Goal: Task Accomplishment & Management: Use online tool/utility

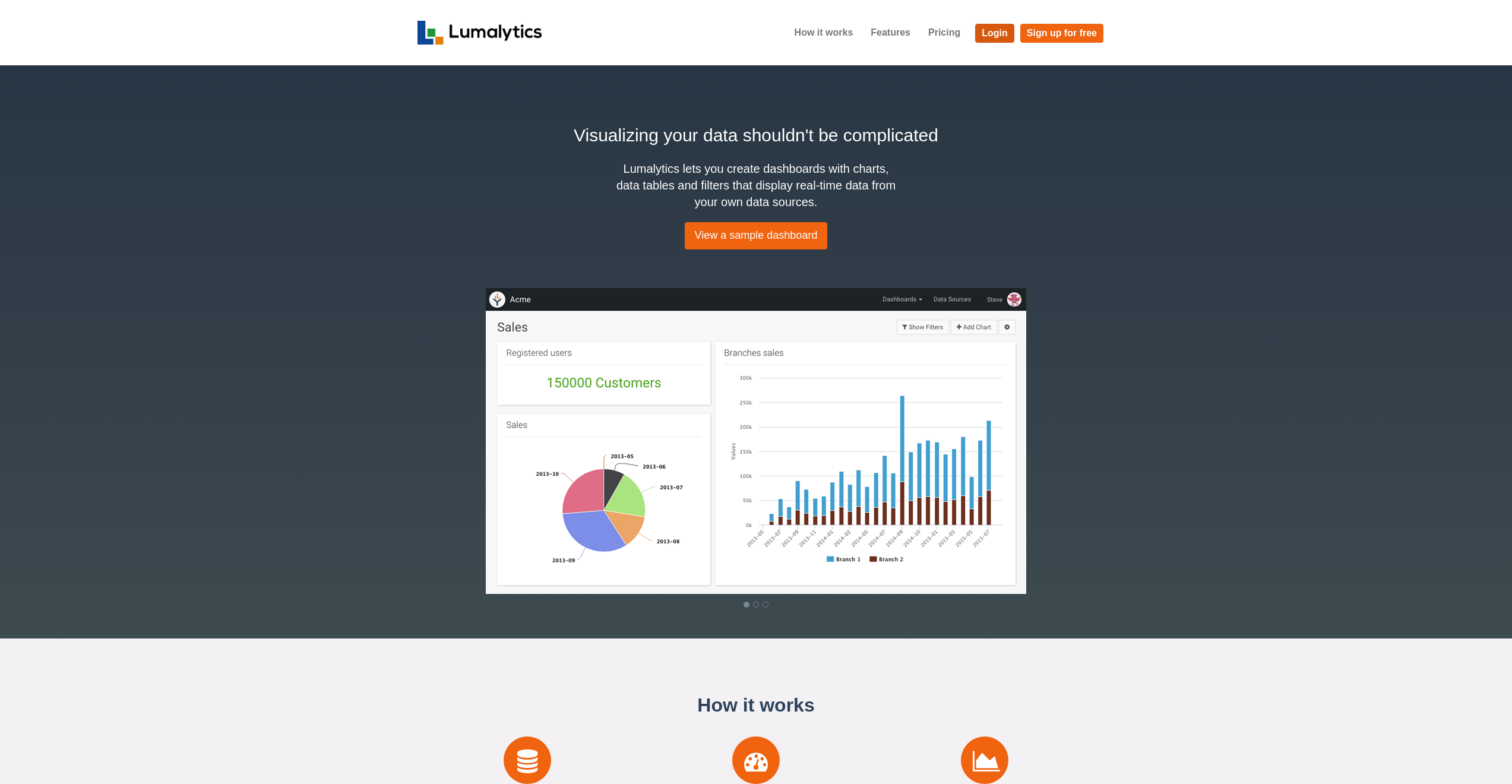
click at [997, 36] on link "Login" at bounding box center [995, 33] width 39 height 19
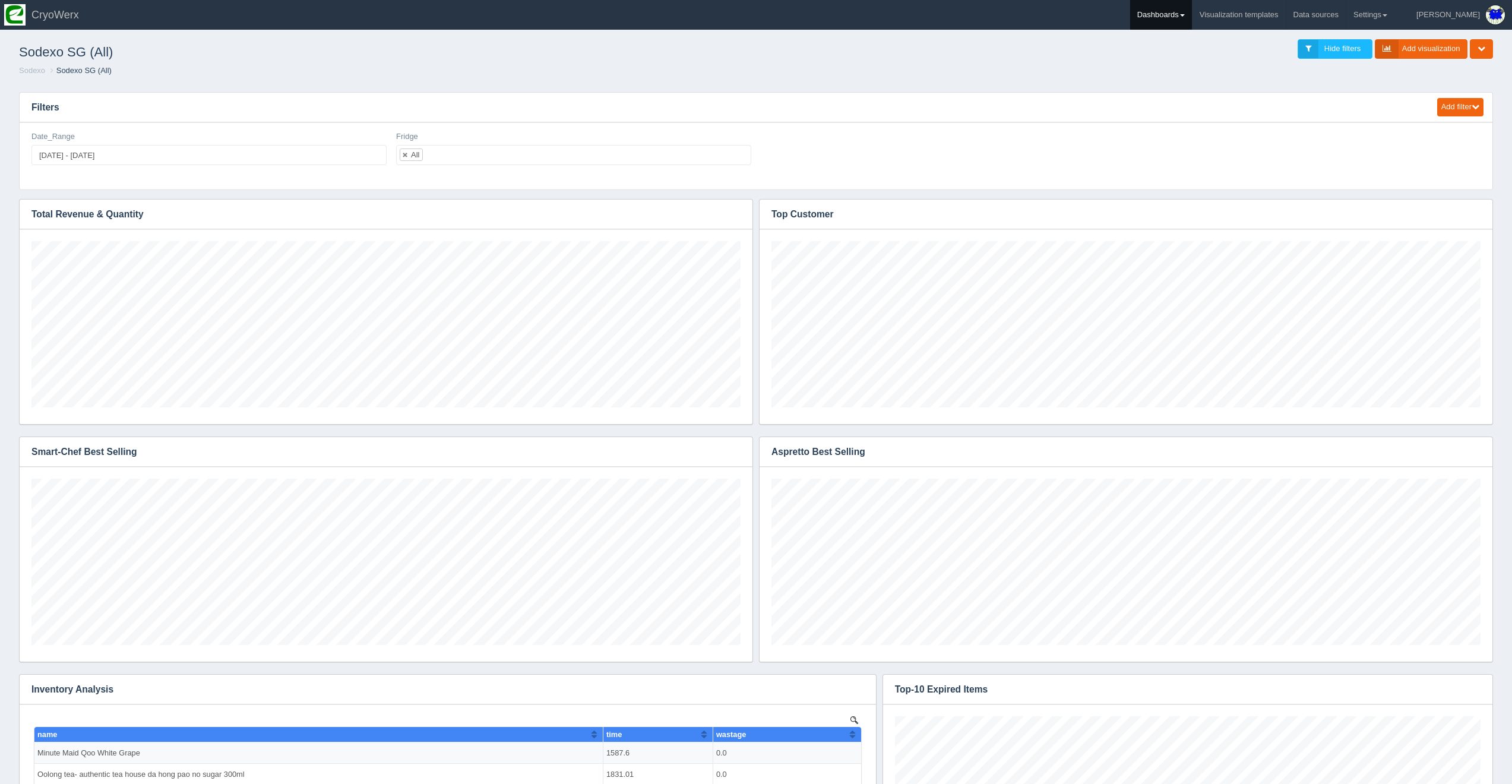
click at [1192, 11] on link "Dashboards" at bounding box center [1160, 15] width 62 height 30
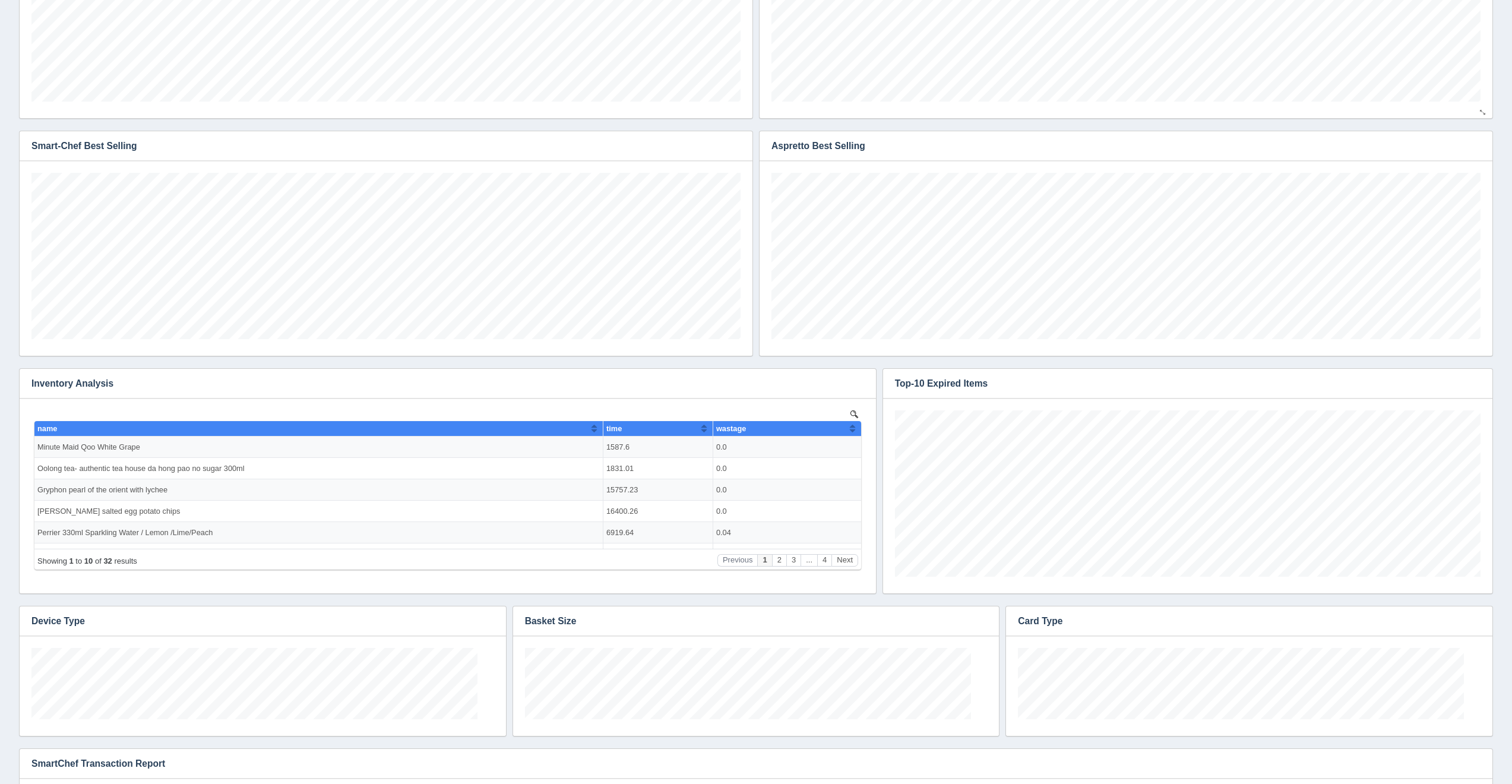
scroll to position [71, 463]
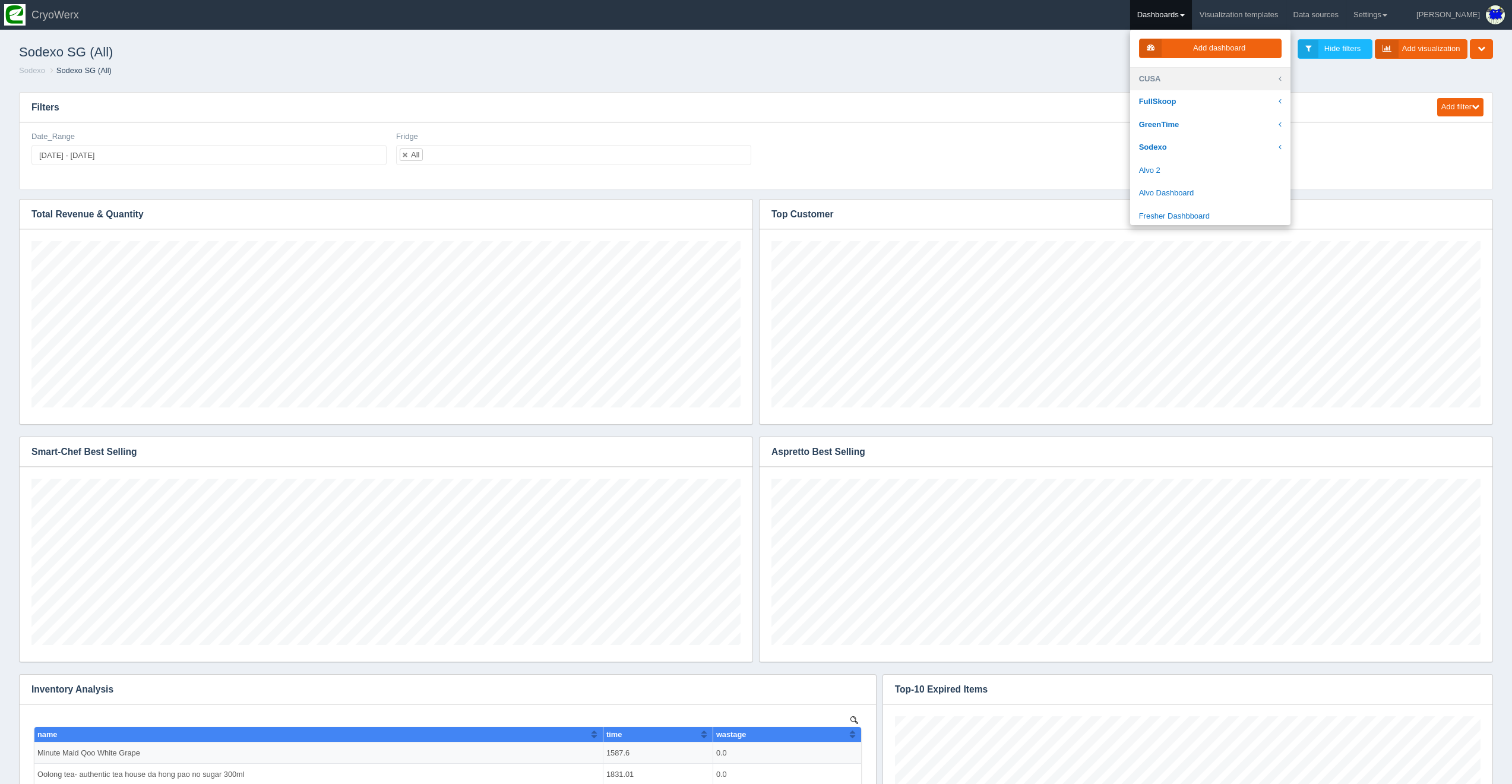
click at [1201, 77] on link "CUSA" at bounding box center [1210, 80] width 161 height 24
click at [1237, 196] on link "[US_STATE] University Culinary Services" at bounding box center [1210, 213] width 161 height 33
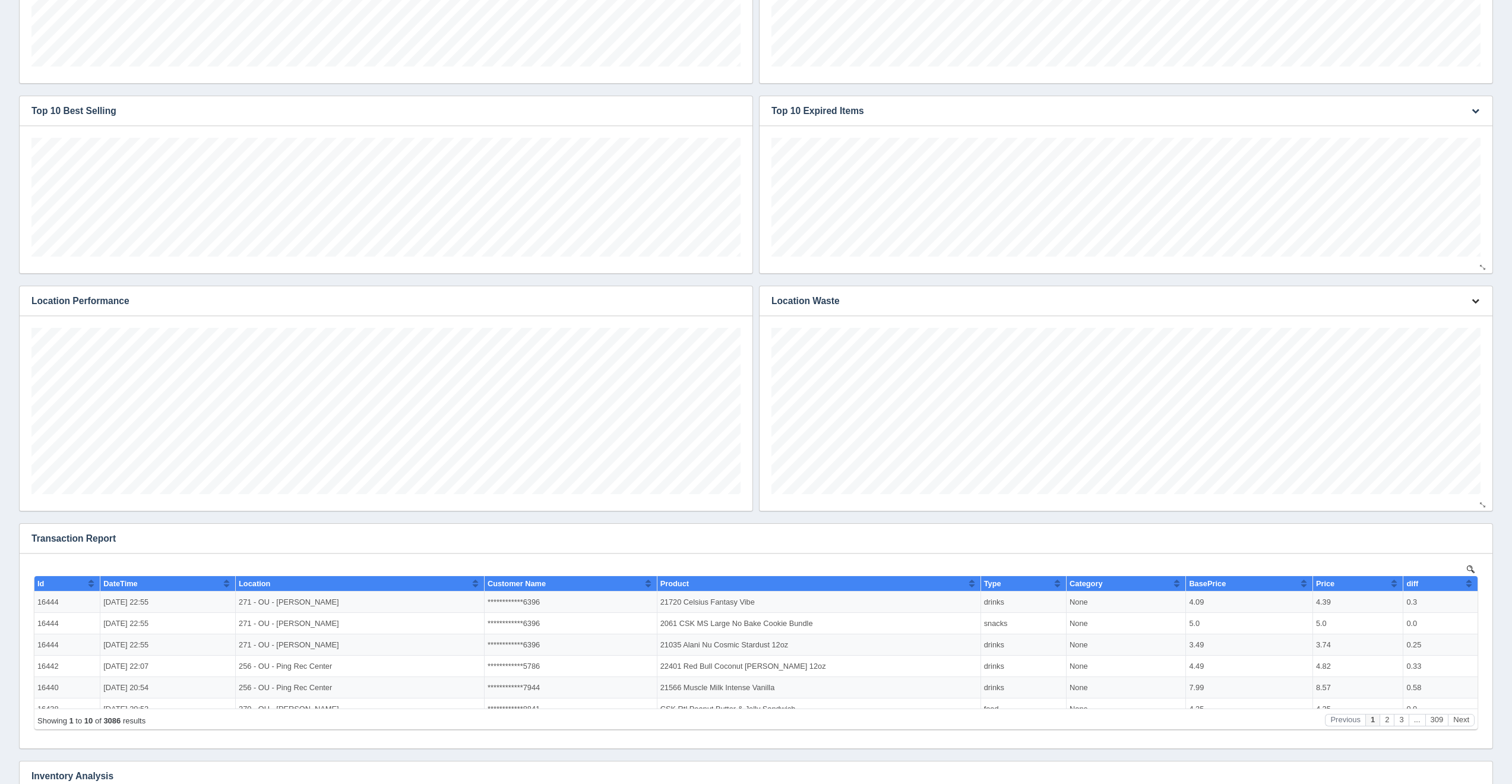
click at [1471, 306] on button "button" at bounding box center [1476, 301] width 16 height 19
click at [1450, 316] on link "Edit chart" at bounding box center [1436, 318] width 95 height 17
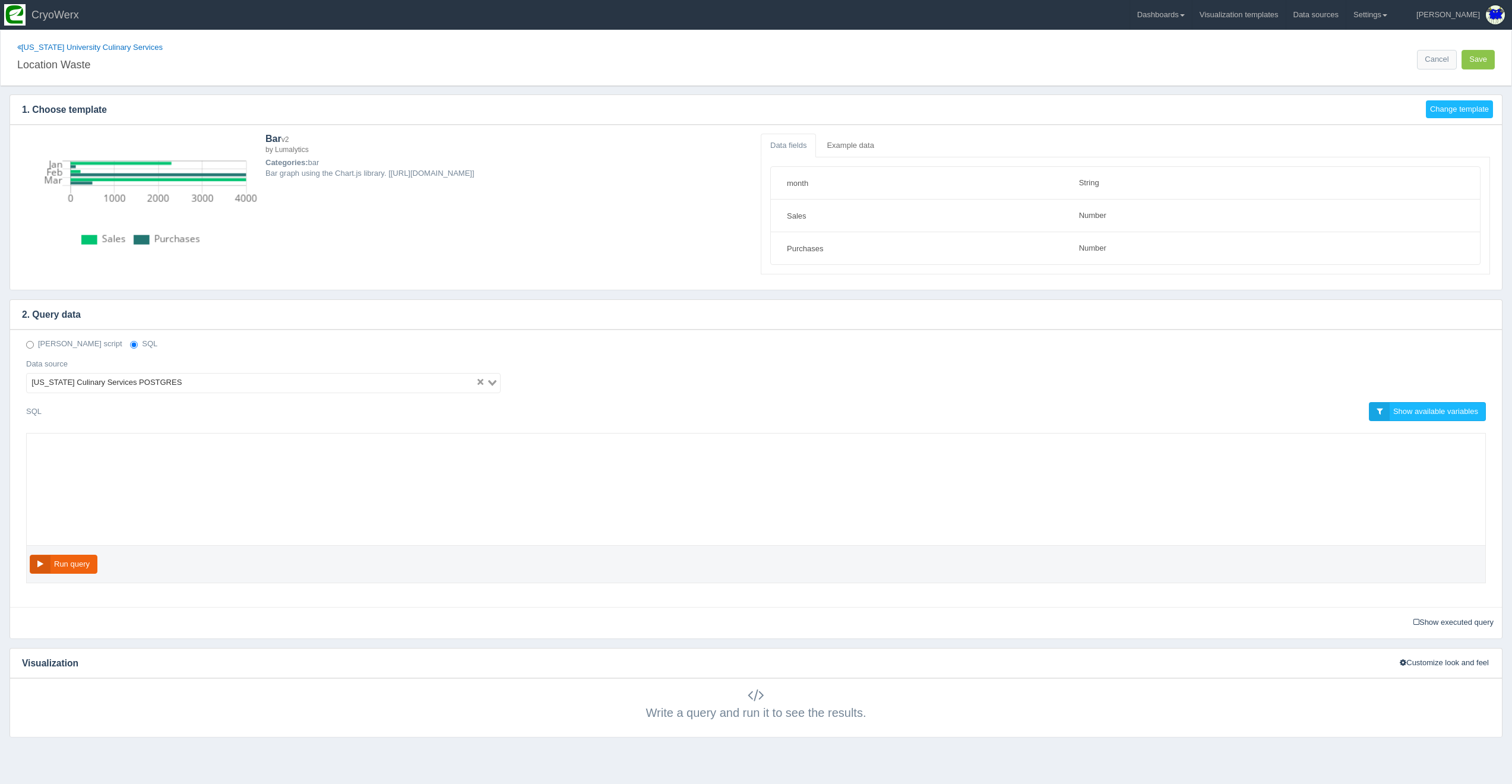
select select "string"
select select "number"
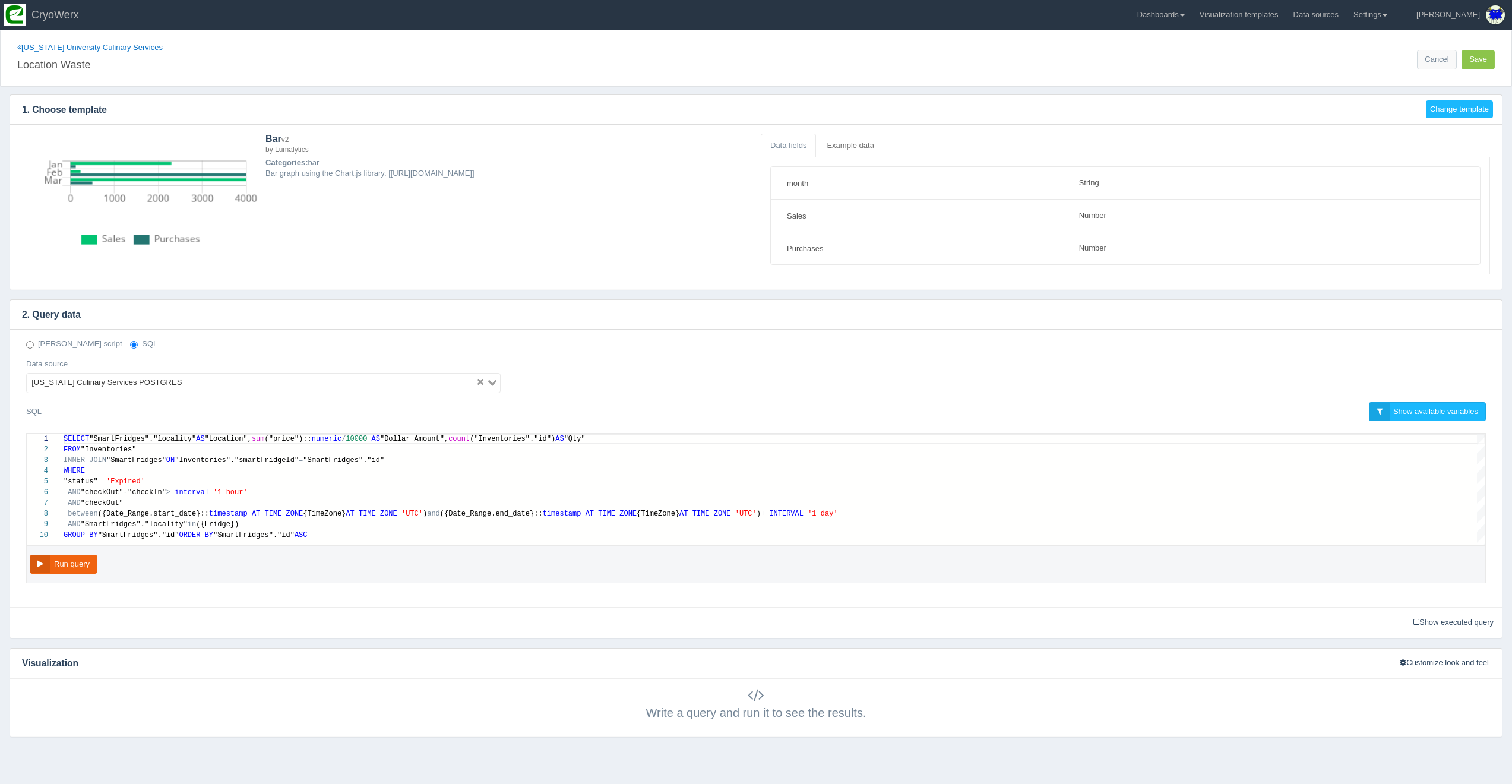
type textarea "SELECT "SmartFridges"."locality" AS "Location", sum("price")::numeric/10000 AS …"
click at [504, 490] on div "AND "checkOut" - "checkIn" > interval '1 hour'" at bounding box center [775, 491] width 1422 height 11
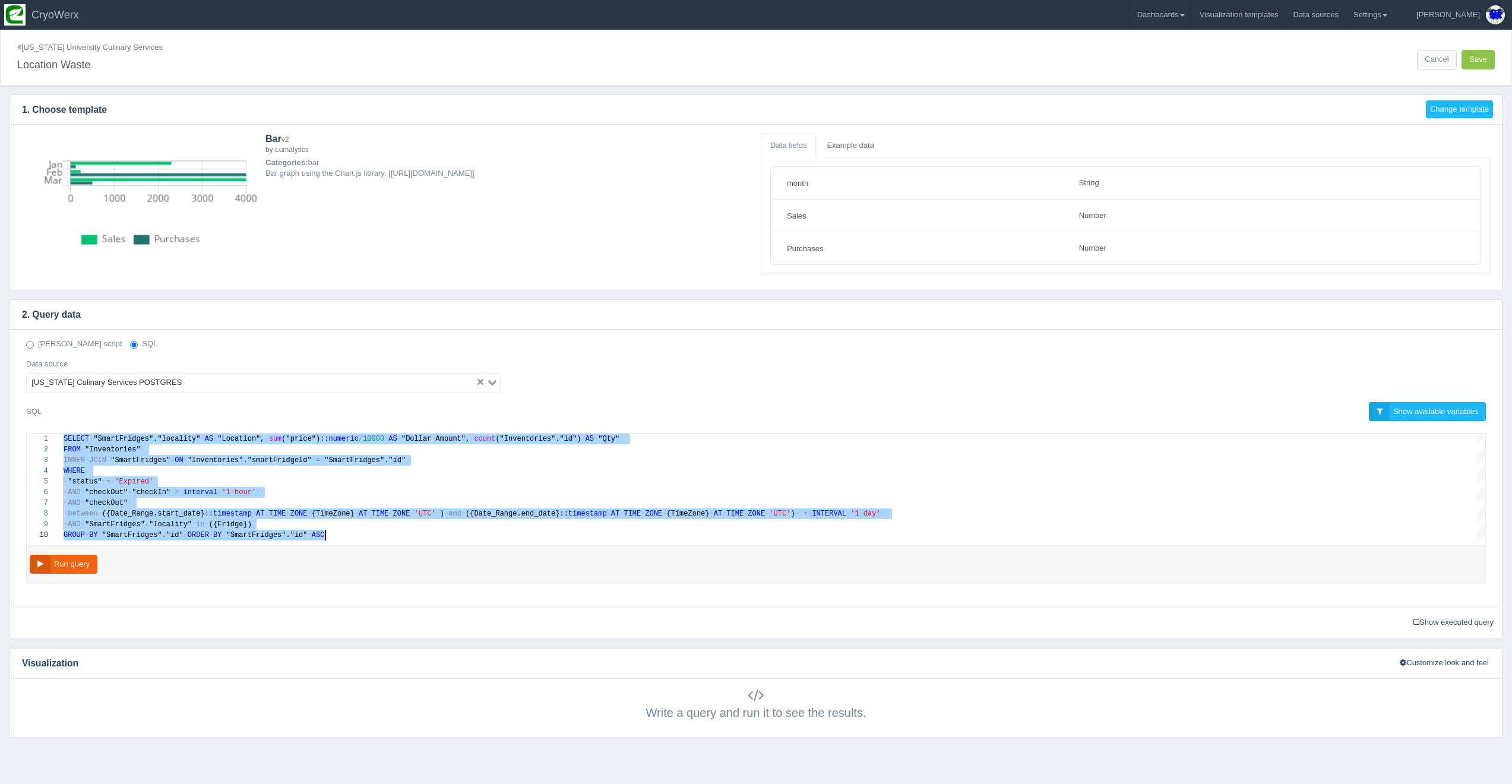
click at [35, 47] on link "[US_STATE] University Culinary Services" at bounding box center [90, 46] width 146 height 9
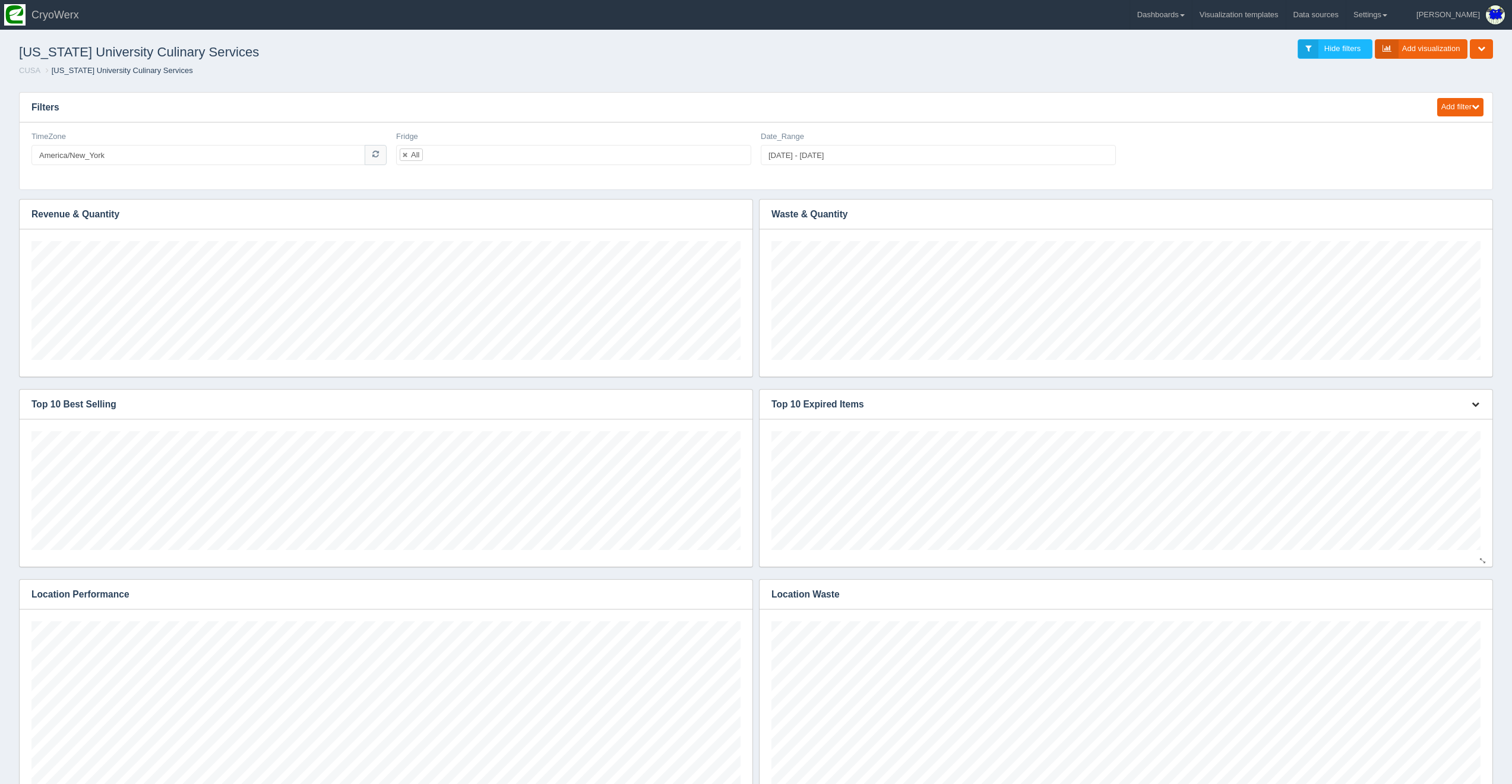
click at [1478, 408] on button "button" at bounding box center [1476, 405] width 16 height 19
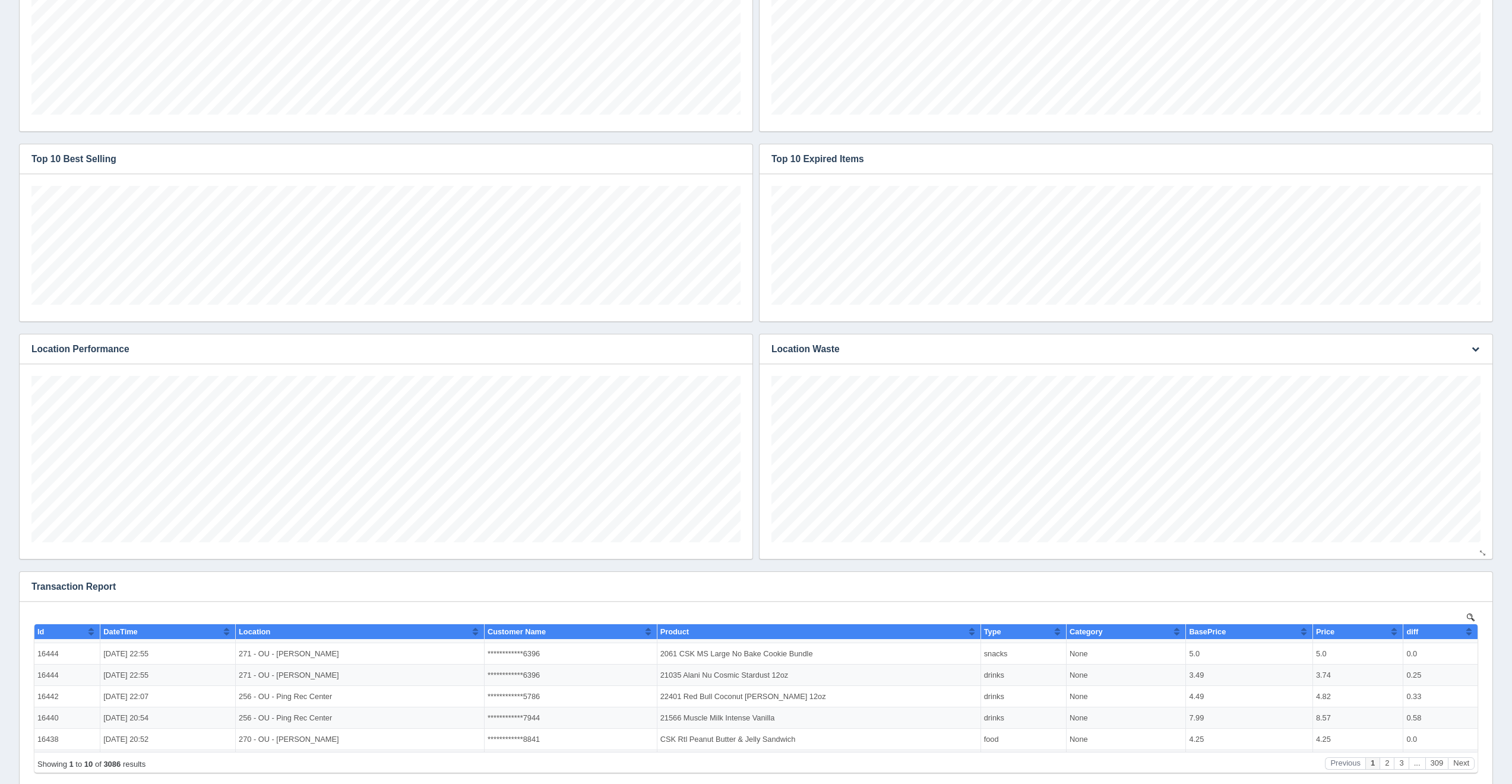
scroll to position [20, 0]
click at [1479, 341] on button "button" at bounding box center [1476, 350] width 16 height 19
click at [1474, 361] on link "Edit chart" at bounding box center [1436, 366] width 95 height 17
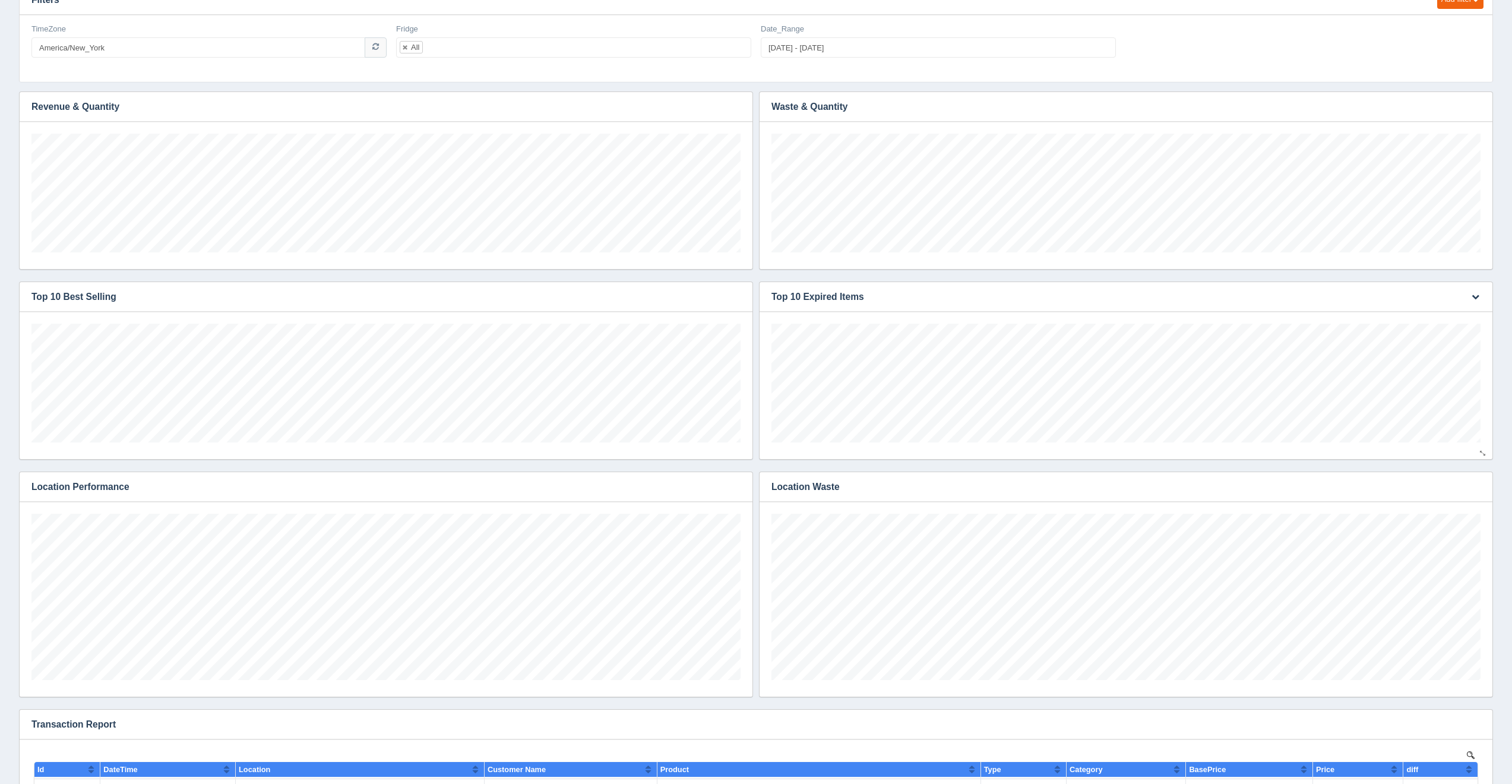
scroll to position [106, 0]
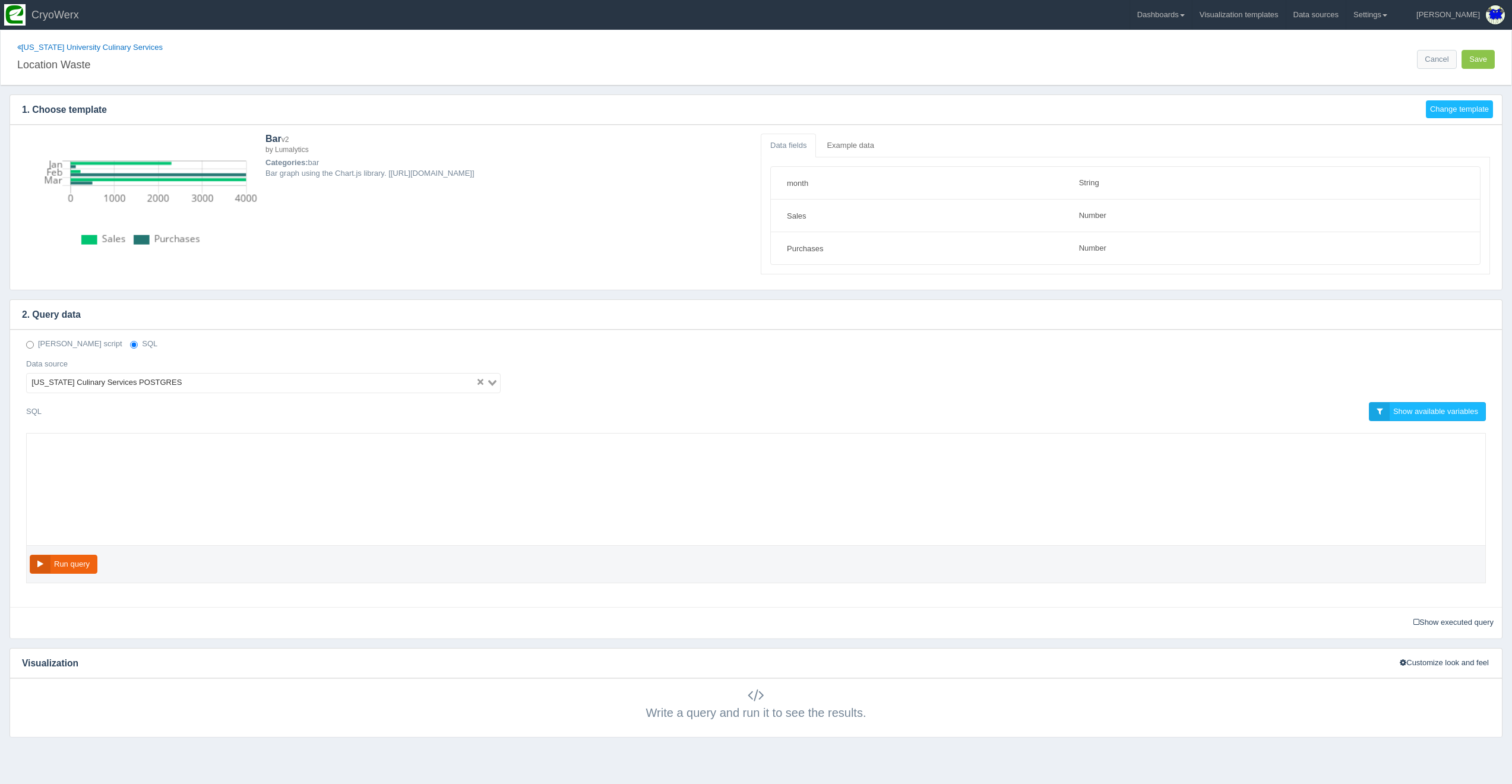
select select "string"
select select "number"
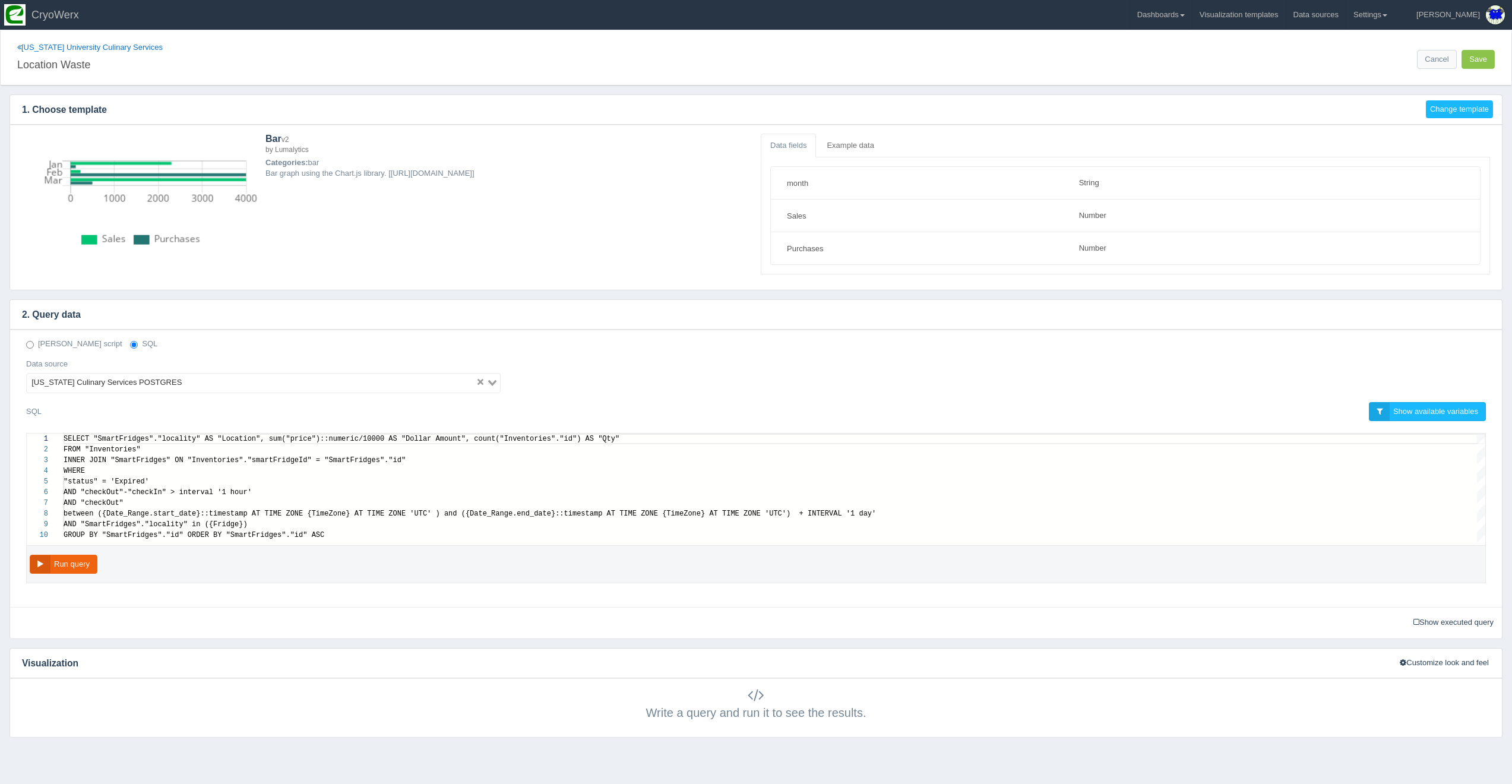
scroll to position [75, 0]
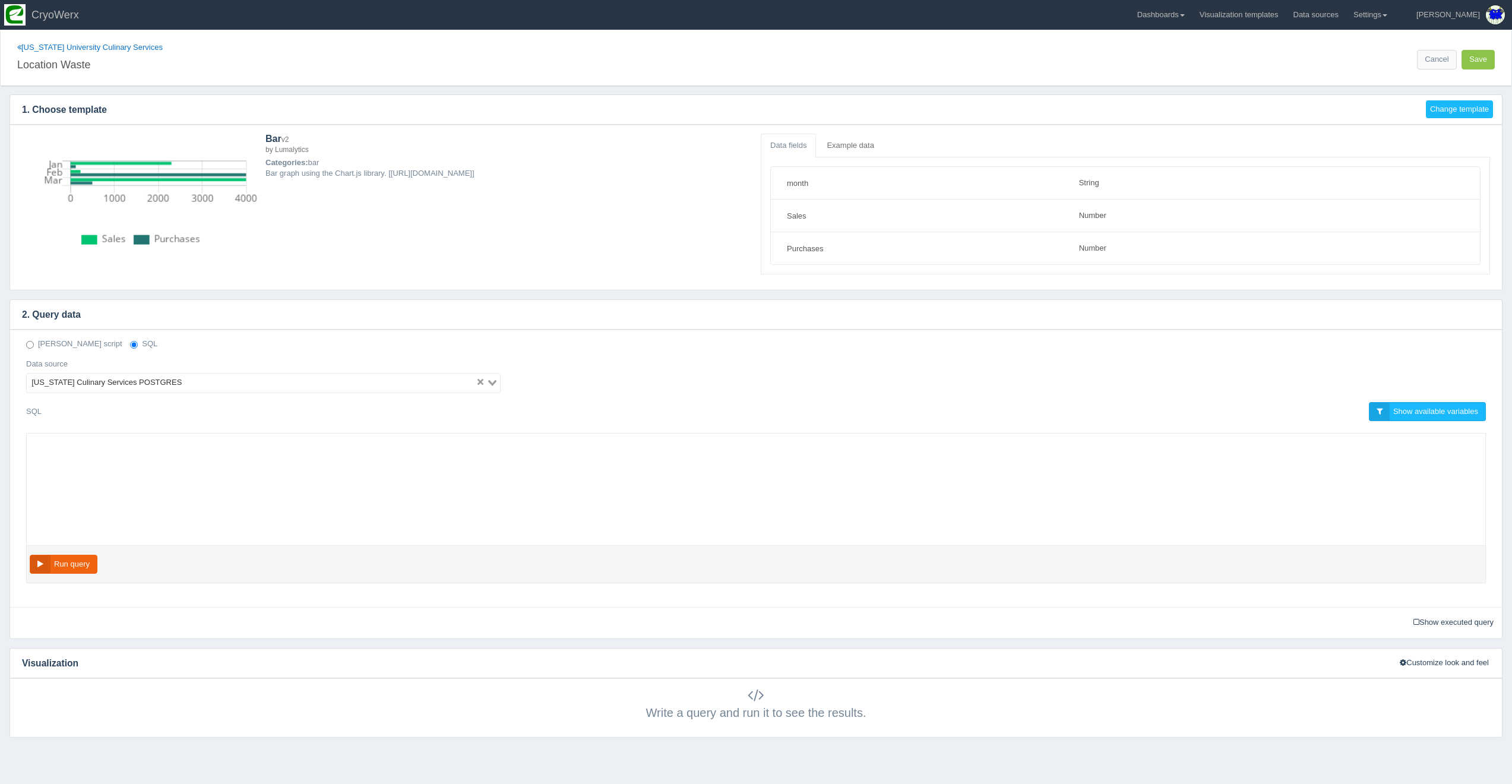
select select "string"
select select "number"
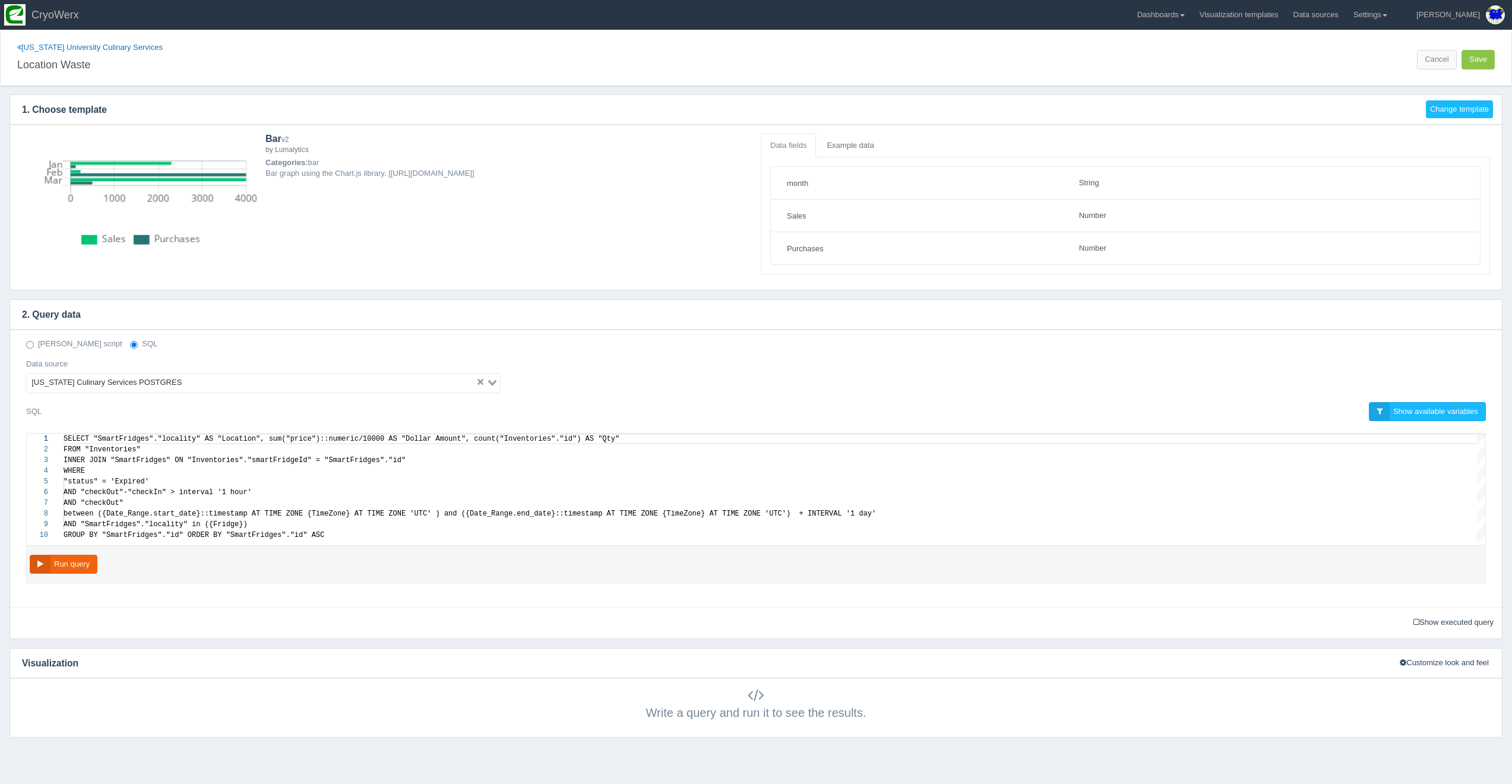
scroll to position [75, 0]
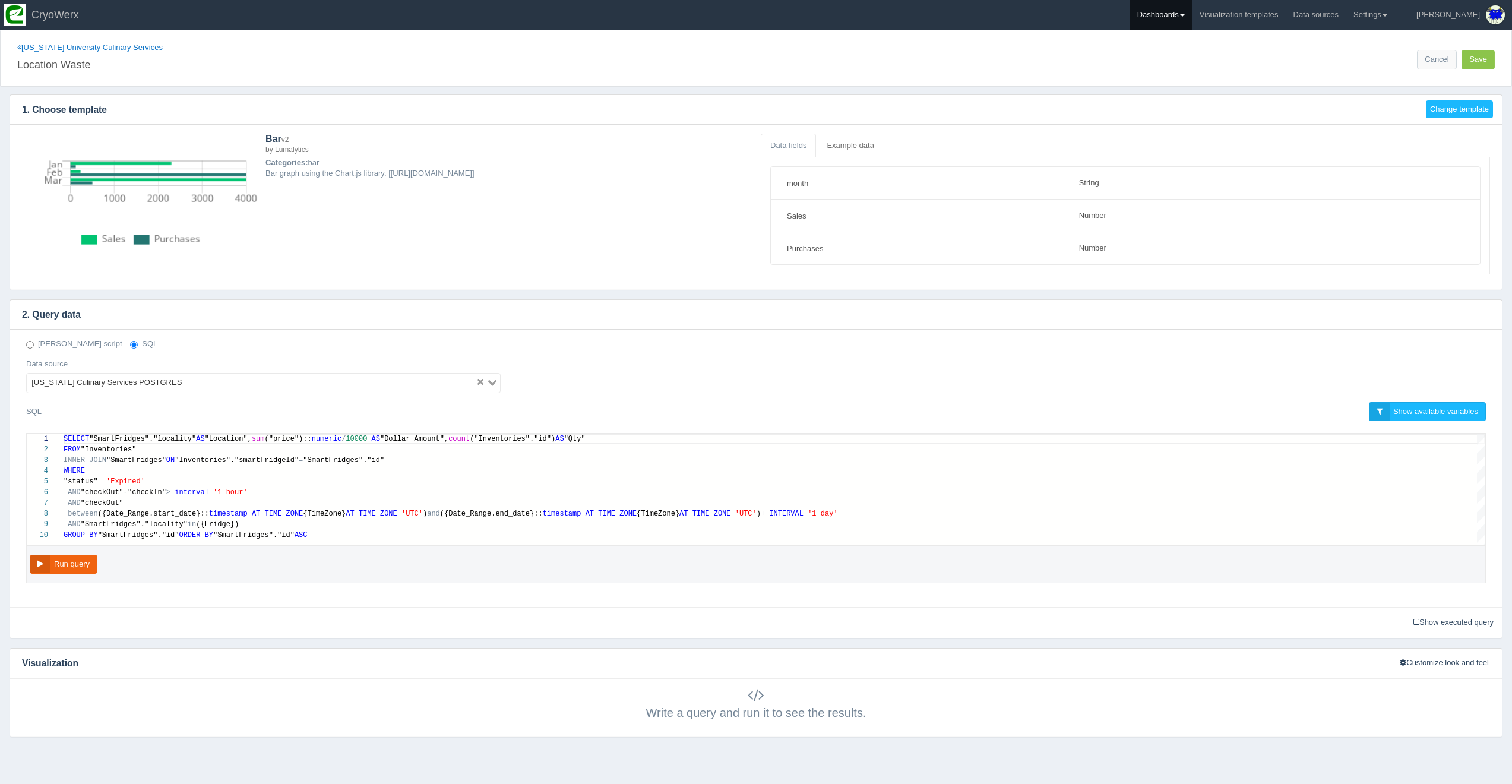
click at [1185, 9] on link "Dashboards" at bounding box center [1160, 15] width 62 height 30
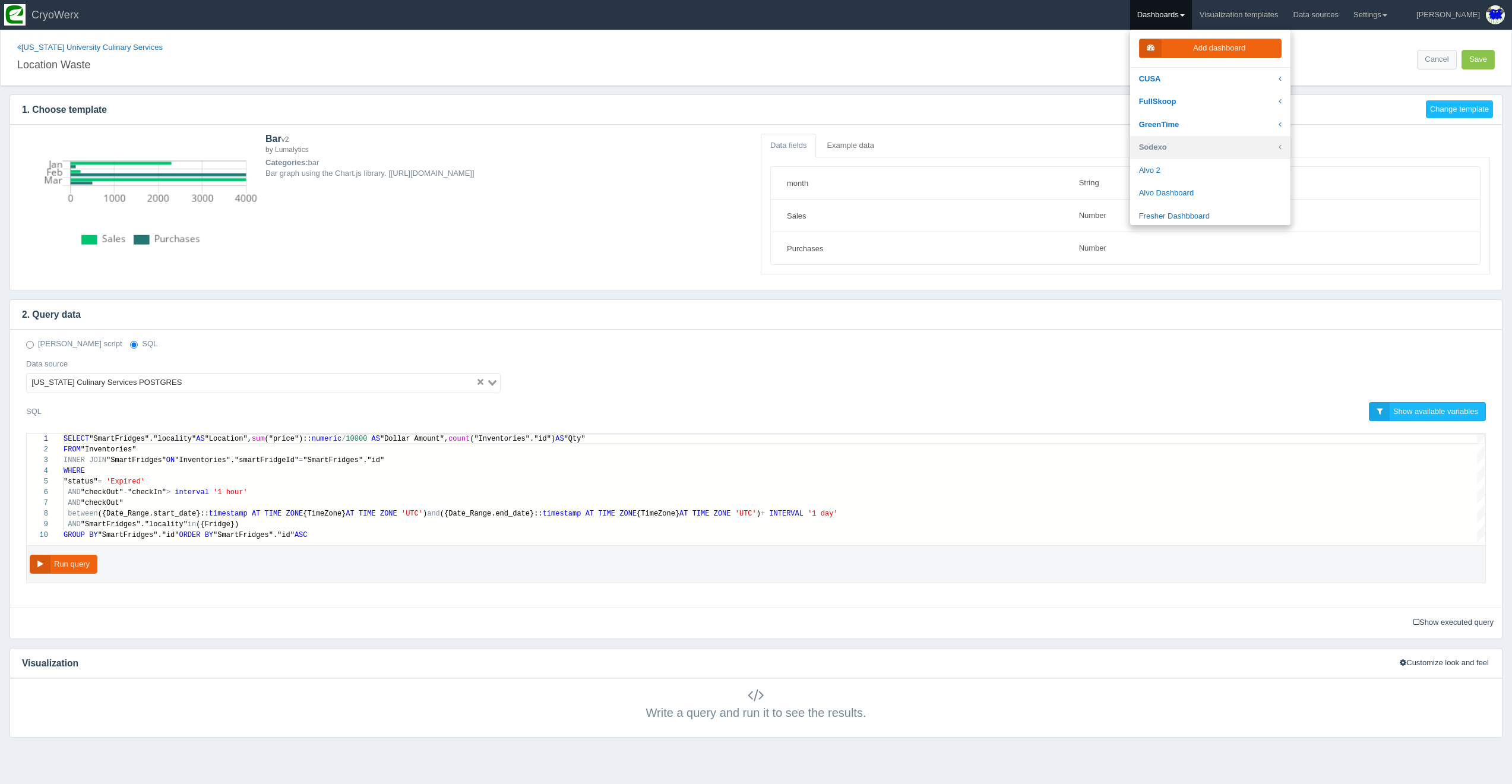
click at [1209, 145] on link "Sodexo" at bounding box center [1210, 148] width 161 height 24
click at [1218, 176] on link "Sodexo Staging" at bounding box center [1210, 182] width 161 height 24
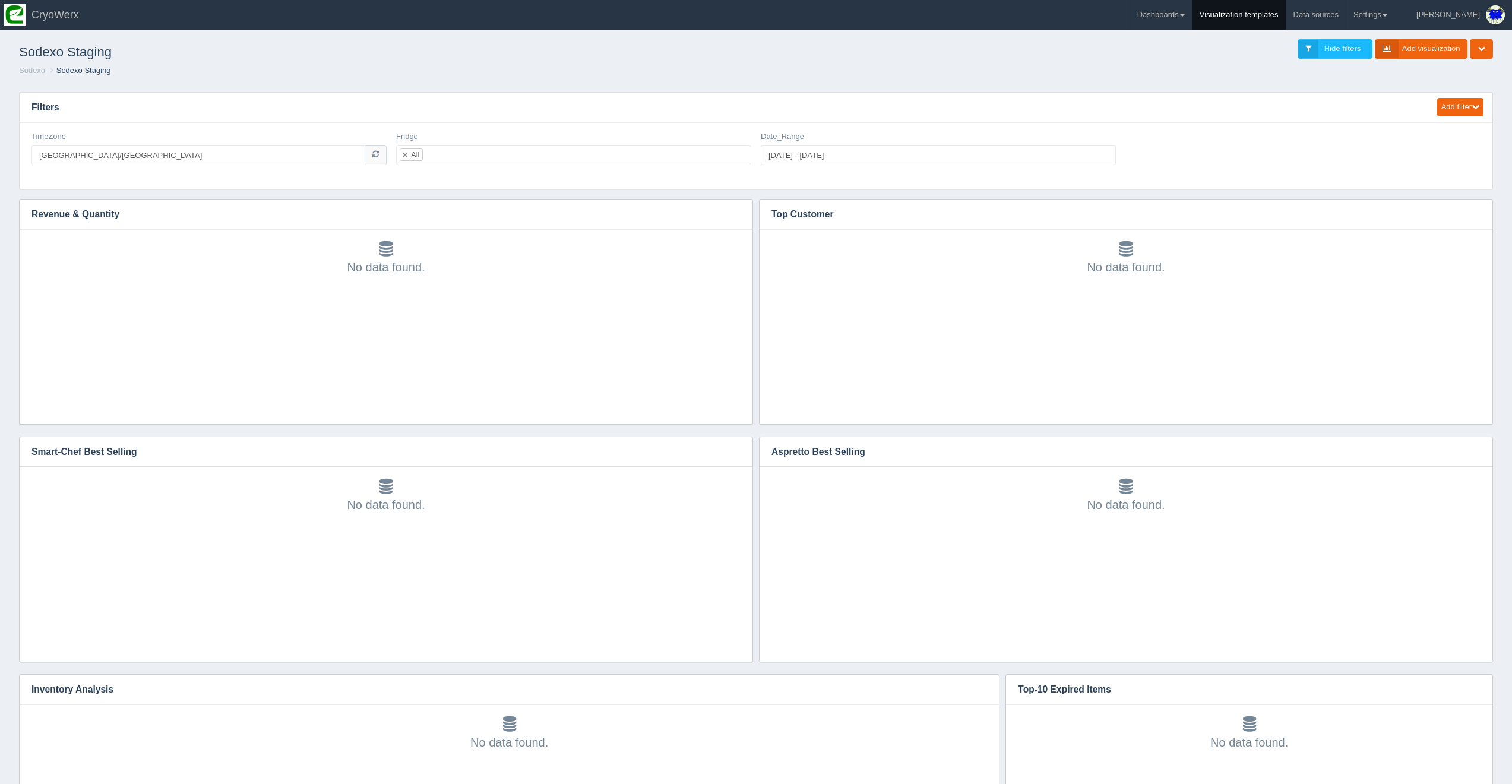
click at [1272, 7] on link "Visualization templates" at bounding box center [1239, 15] width 94 height 30
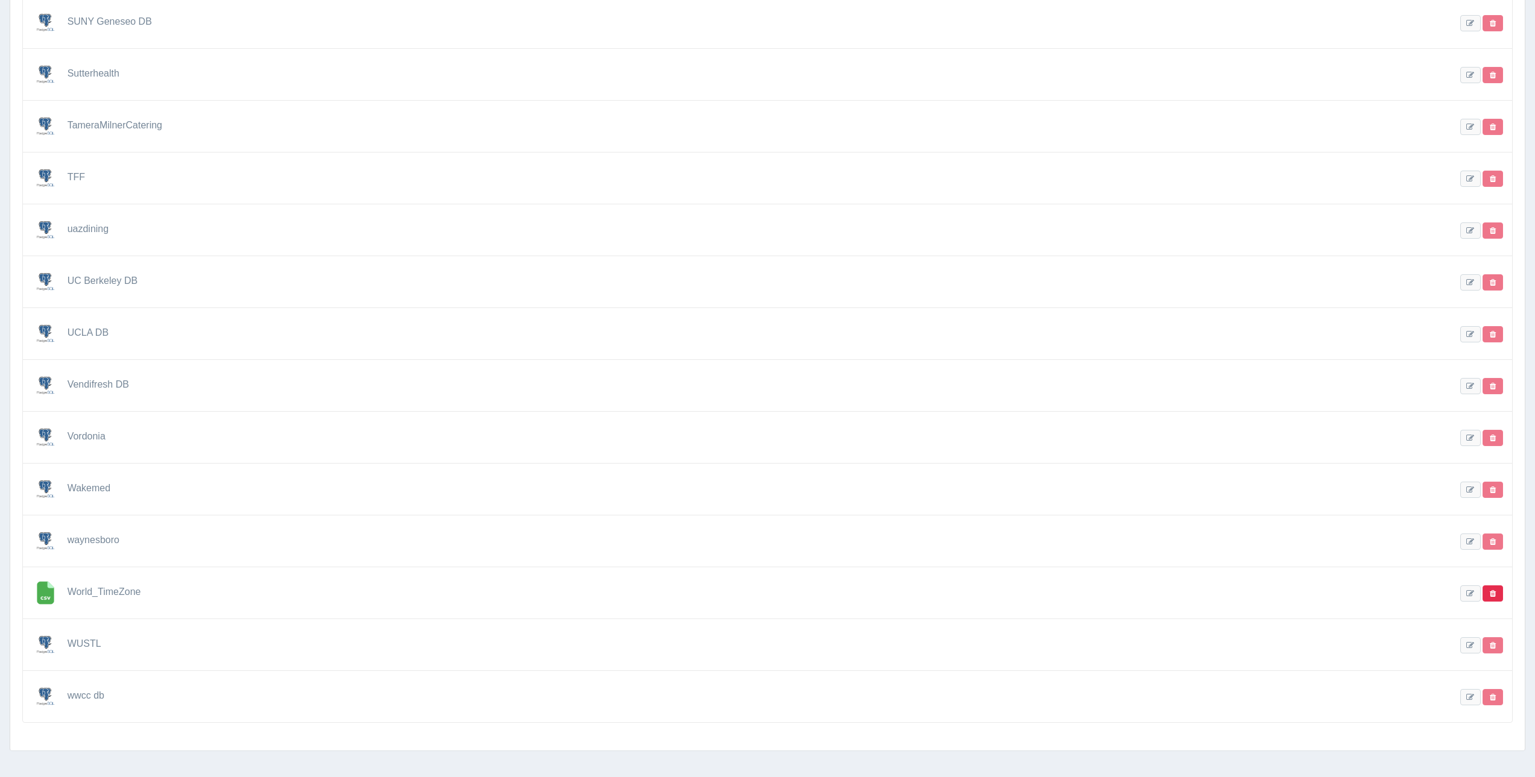
scroll to position [3082, 0]
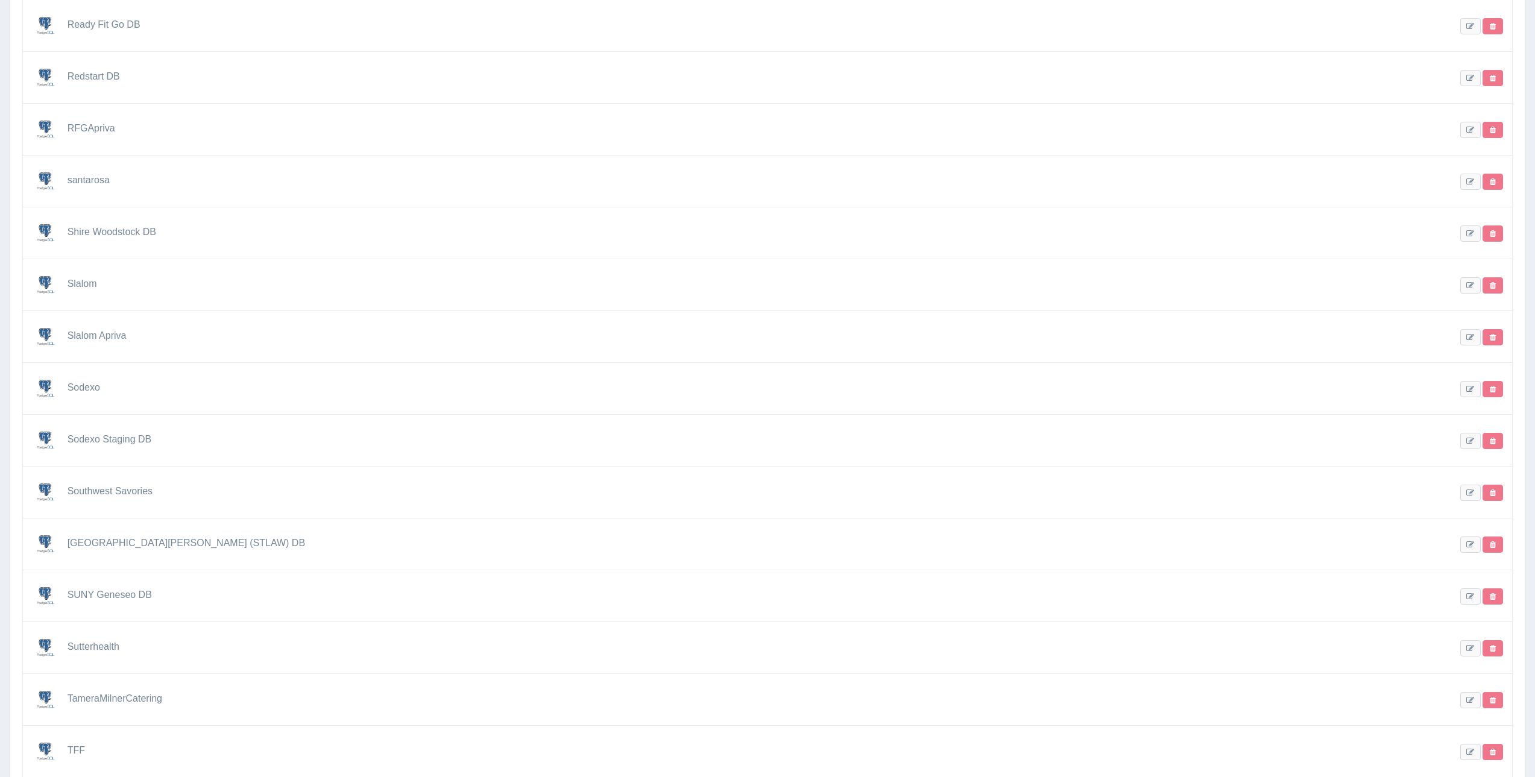
click at [1458, 448] on div "Sodexo Staging DB" at bounding box center [767, 440] width 1491 height 52
click at [1464, 443] on link at bounding box center [1470, 441] width 21 height 16
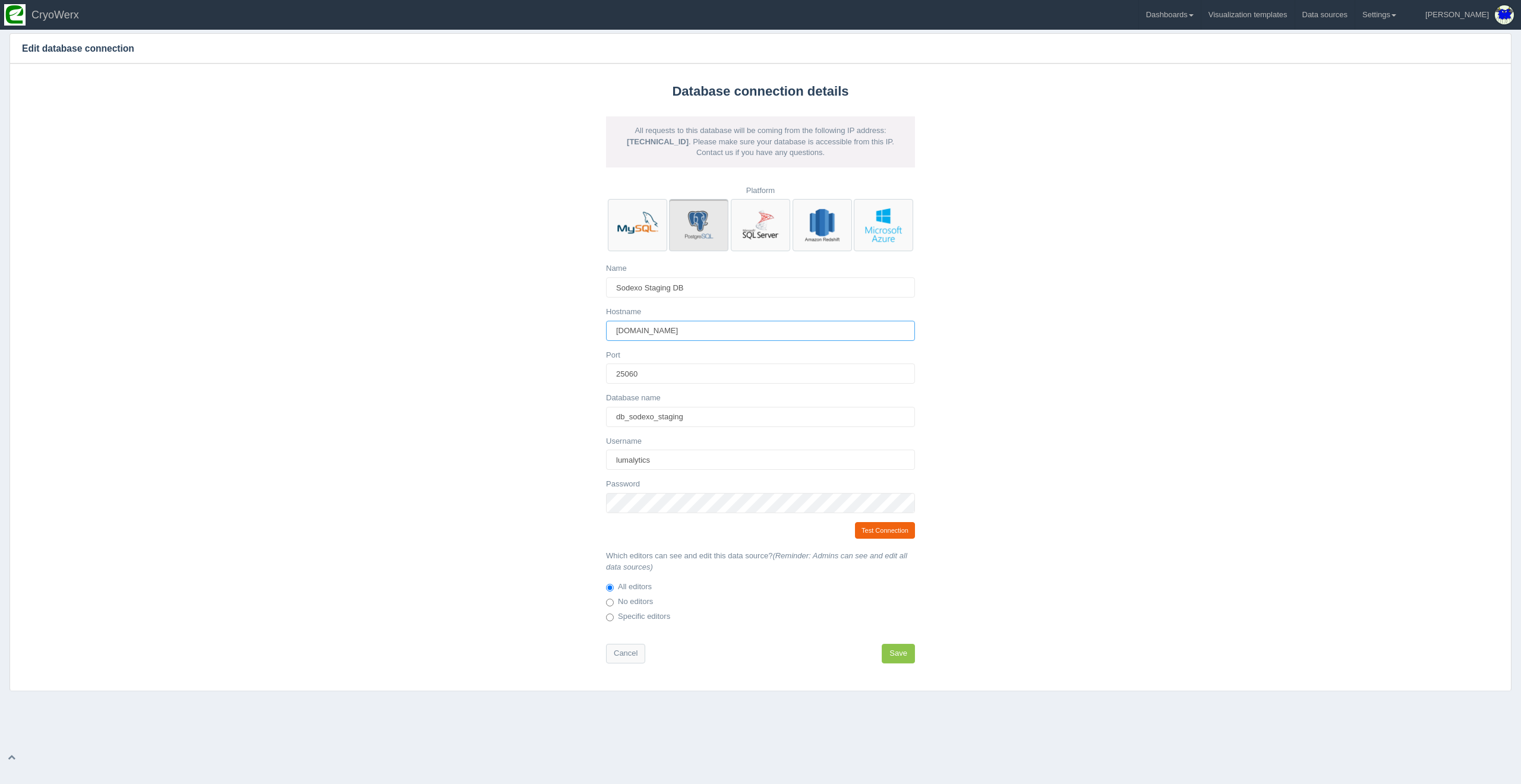
click at [900, 326] on input "db-postgresql-sgp1-staging-do-user-4966864-0.c.db.ondigitalocean.com" at bounding box center [760, 331] width 309 height 21
click at [891, 526] on link "Test Connection" at bounding box center [885, 530] width 60 height 17
click at [865, 532] on link "Test Connection" at bounding box center [885, 530] width 60 height 17
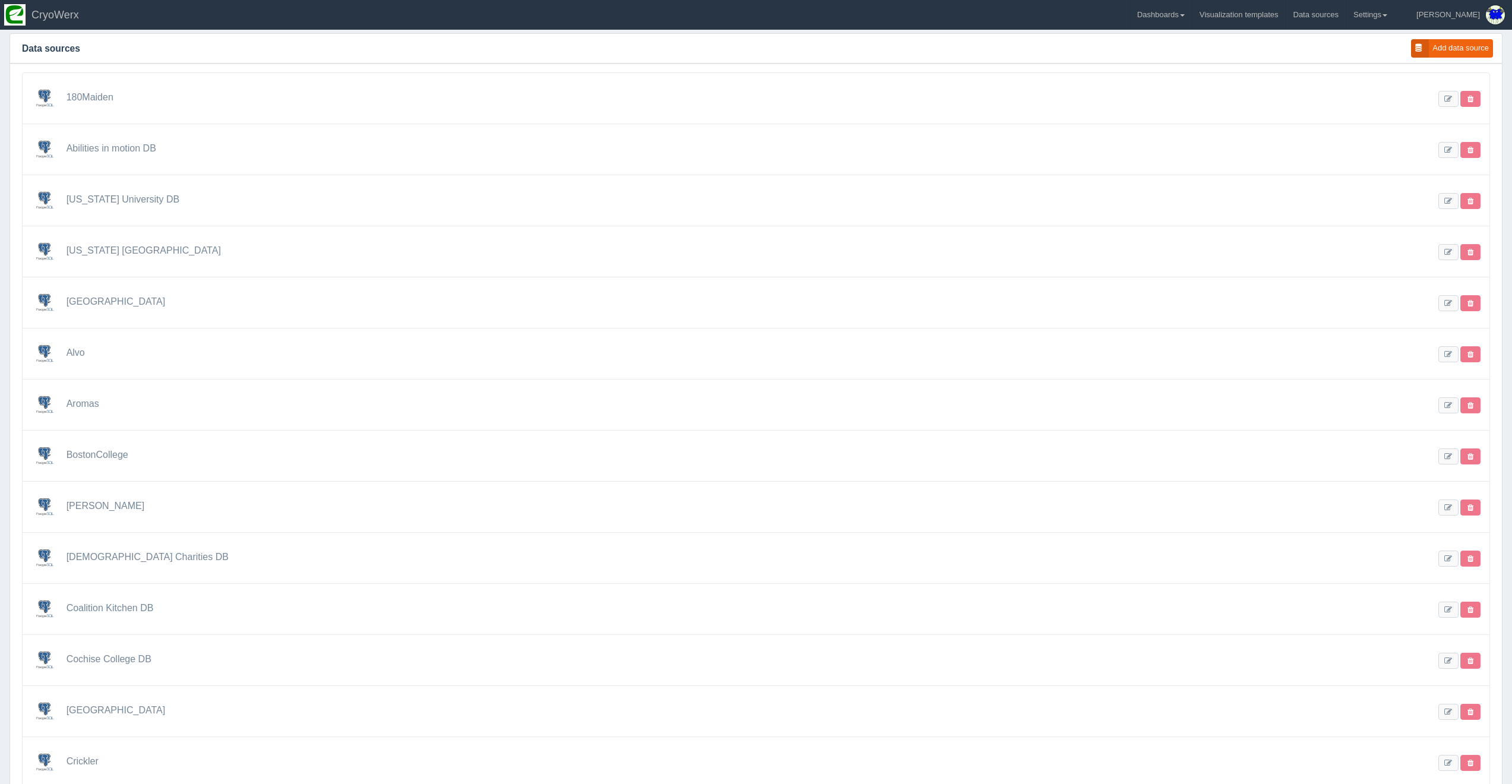
scroll to position [3036, 0]
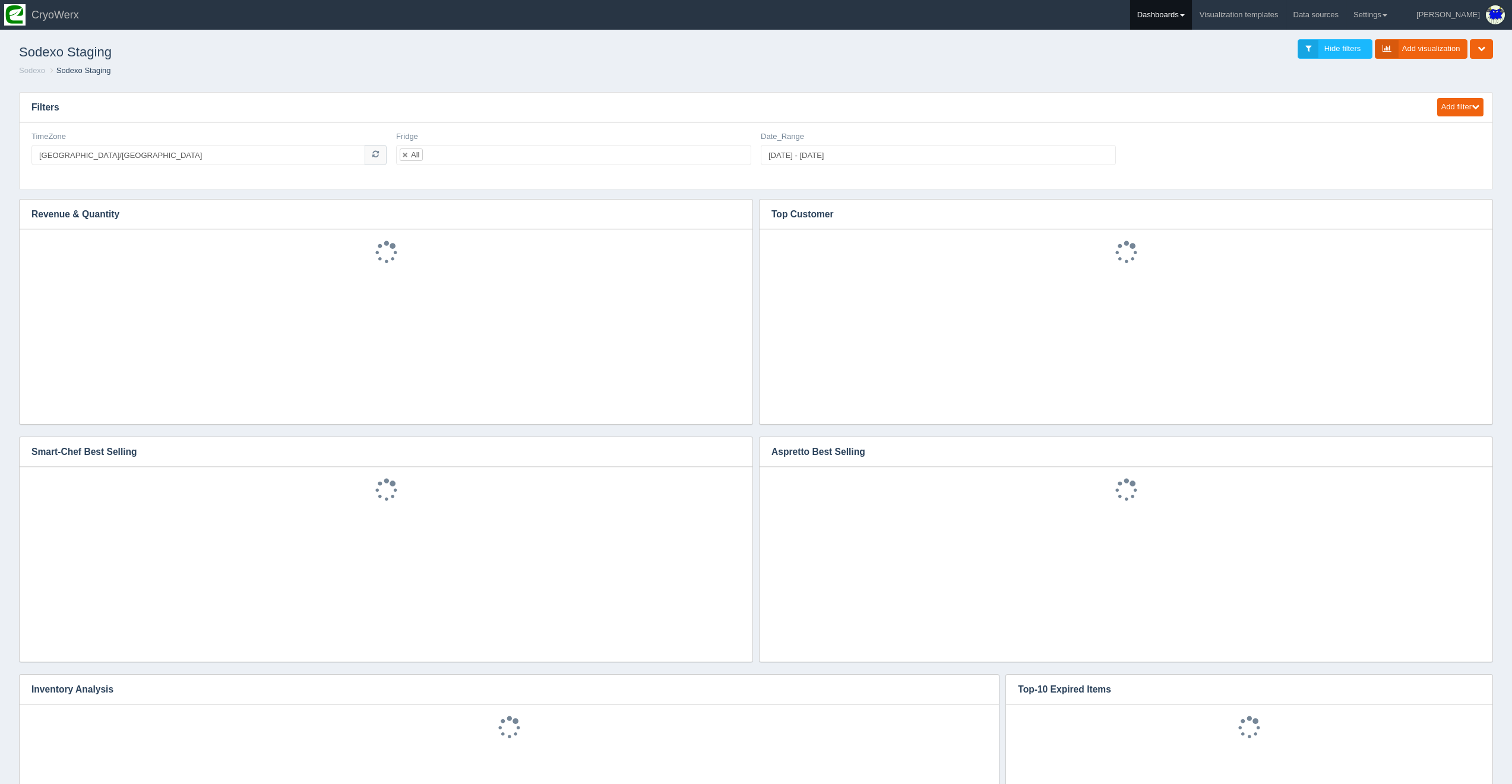
click at [1192, 10] on link "Dashboards" at bounding box center [1160, 15] width 62 height 30
click at [1214, 74] on link "CUSA" at bounding box center [1210, 80] width 161 height 24
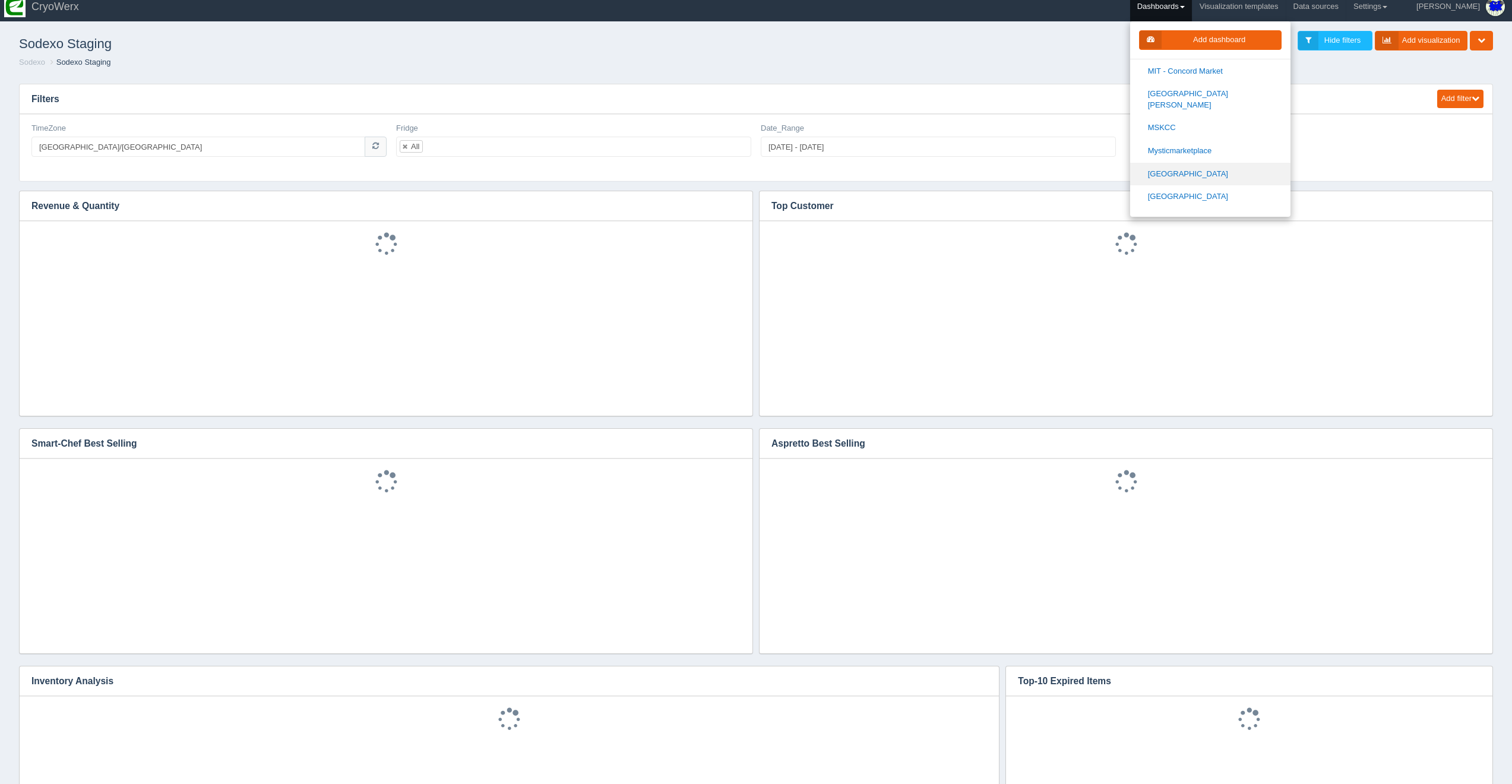
scroll to position [978, 0]
click at [1229, 237] on link "[US_STATE] University Culinary Services" at bounding box center [1210, 254] width 161 height 33
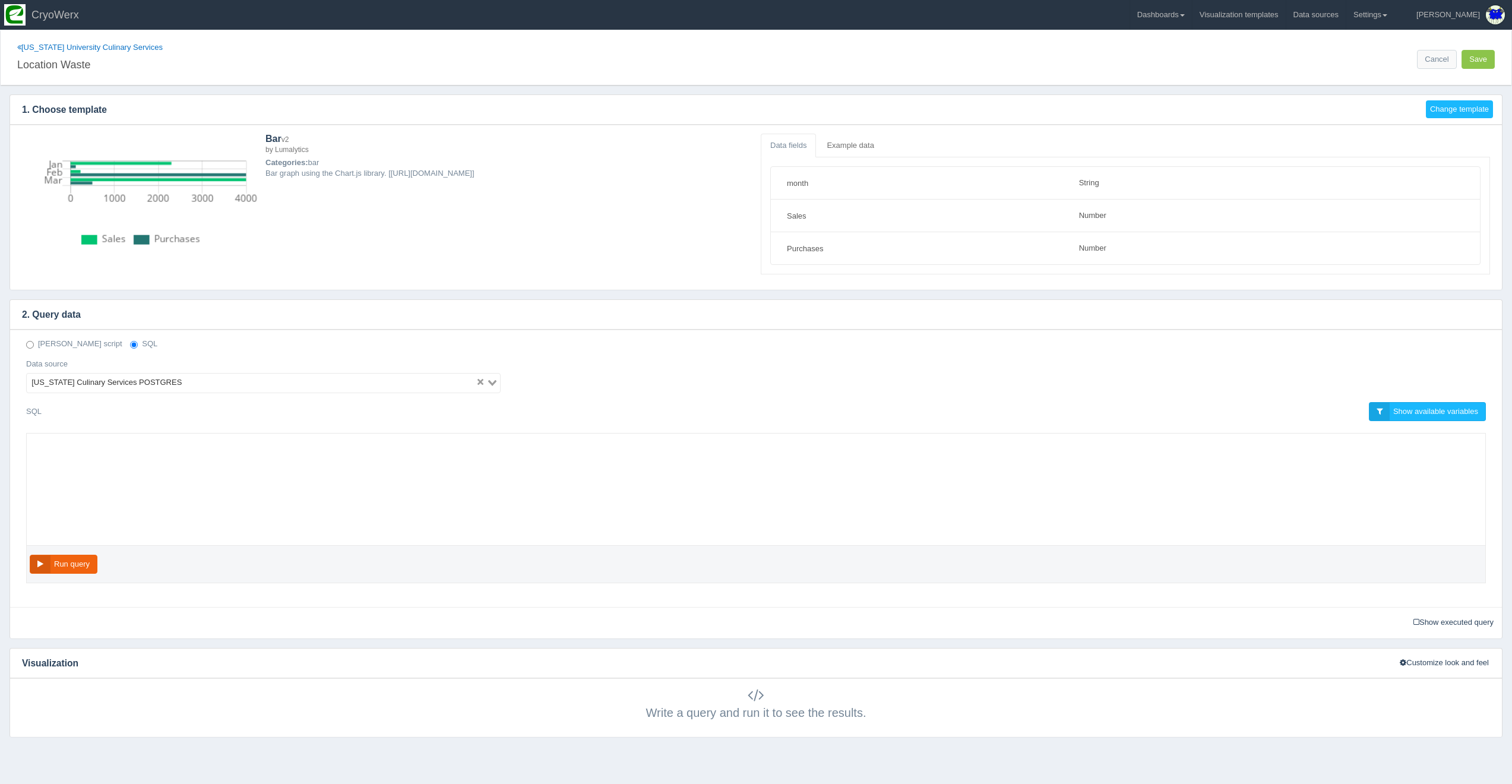
select select "string"
select select "number"
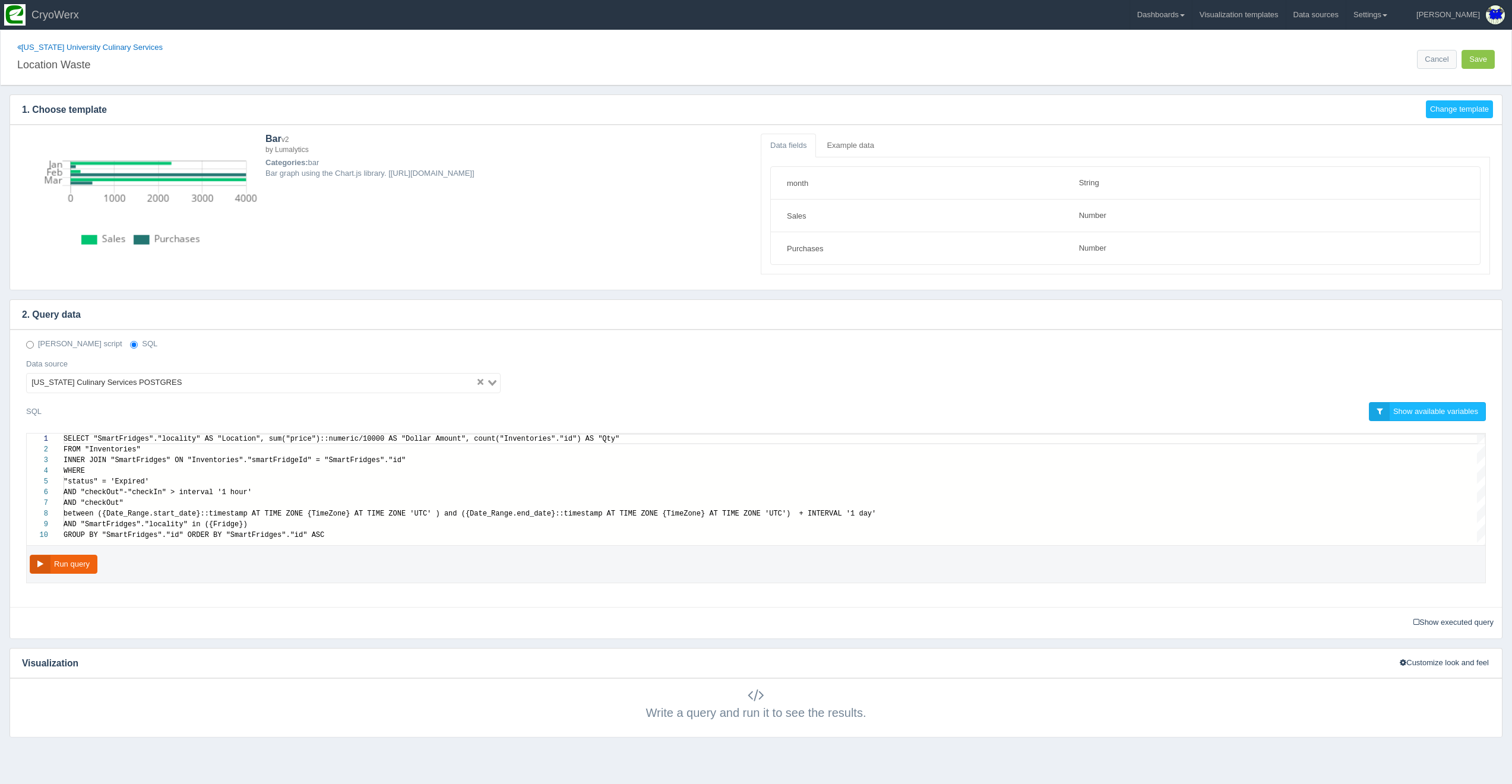
scroll to position [75, 0]
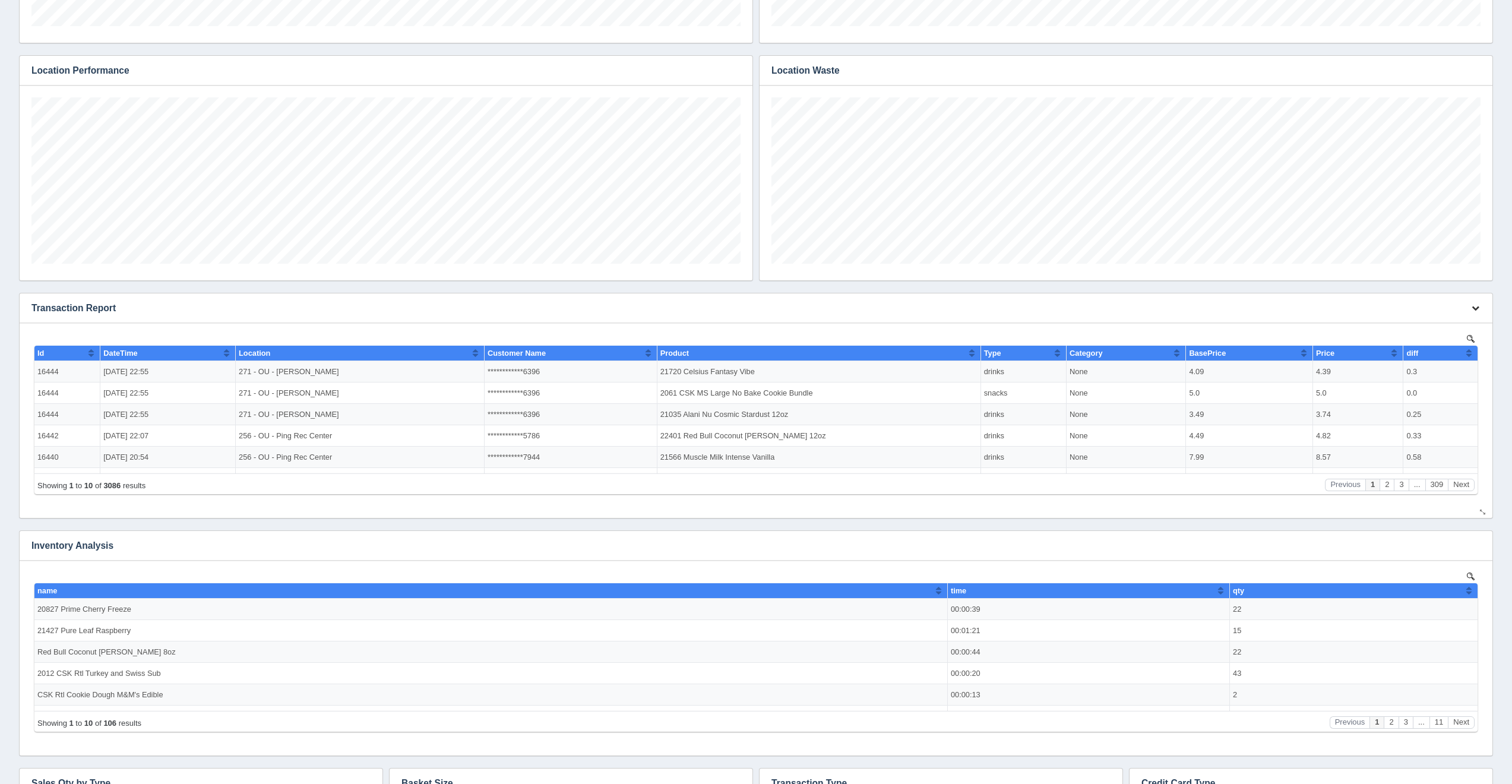
click at [1478, 306] on icon "button" at bounding box center [1476, 308] width 8 height 8
click at [1467, 321] on link "Edit chart" at bounding box center [1436, 325] width 95 height 17
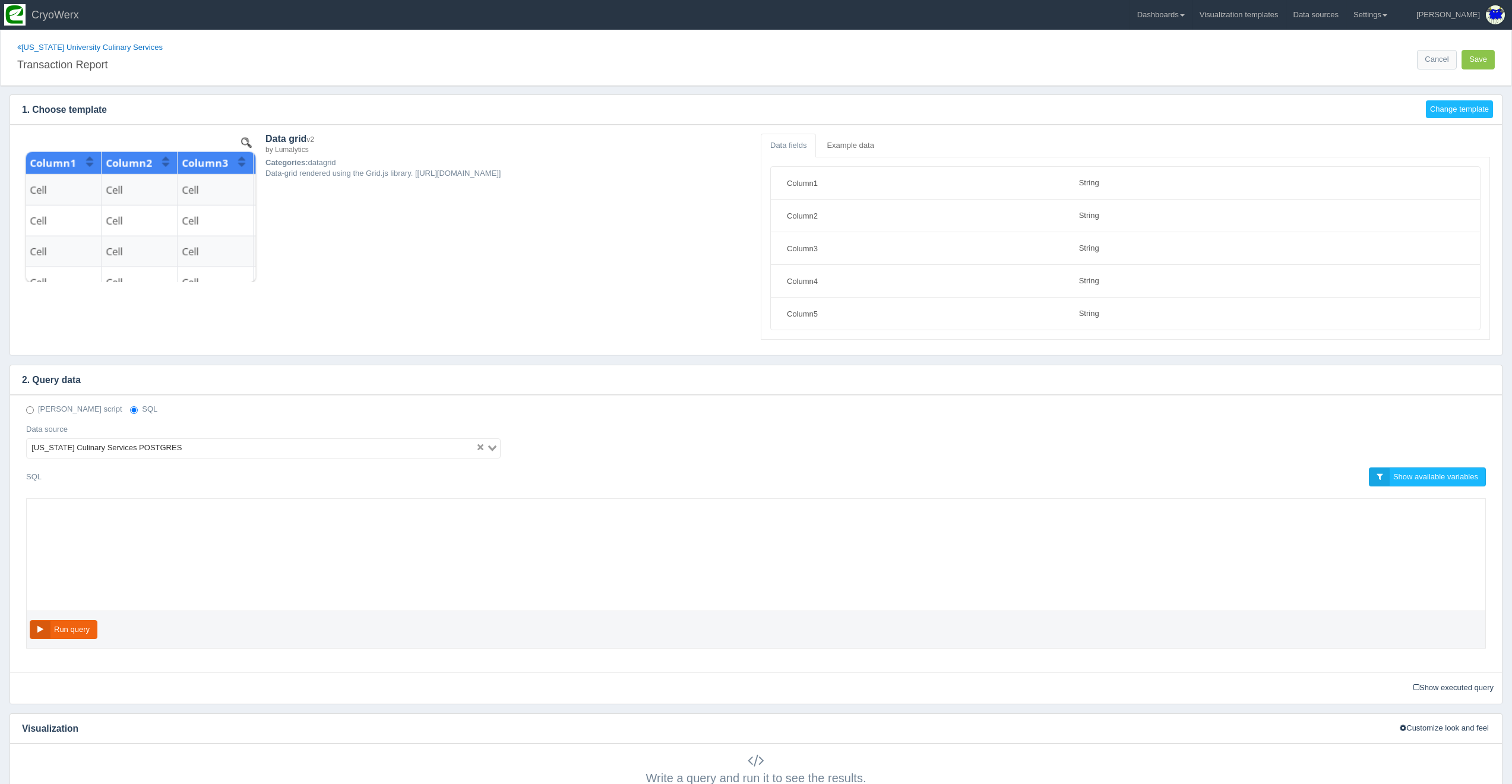
select select "string"
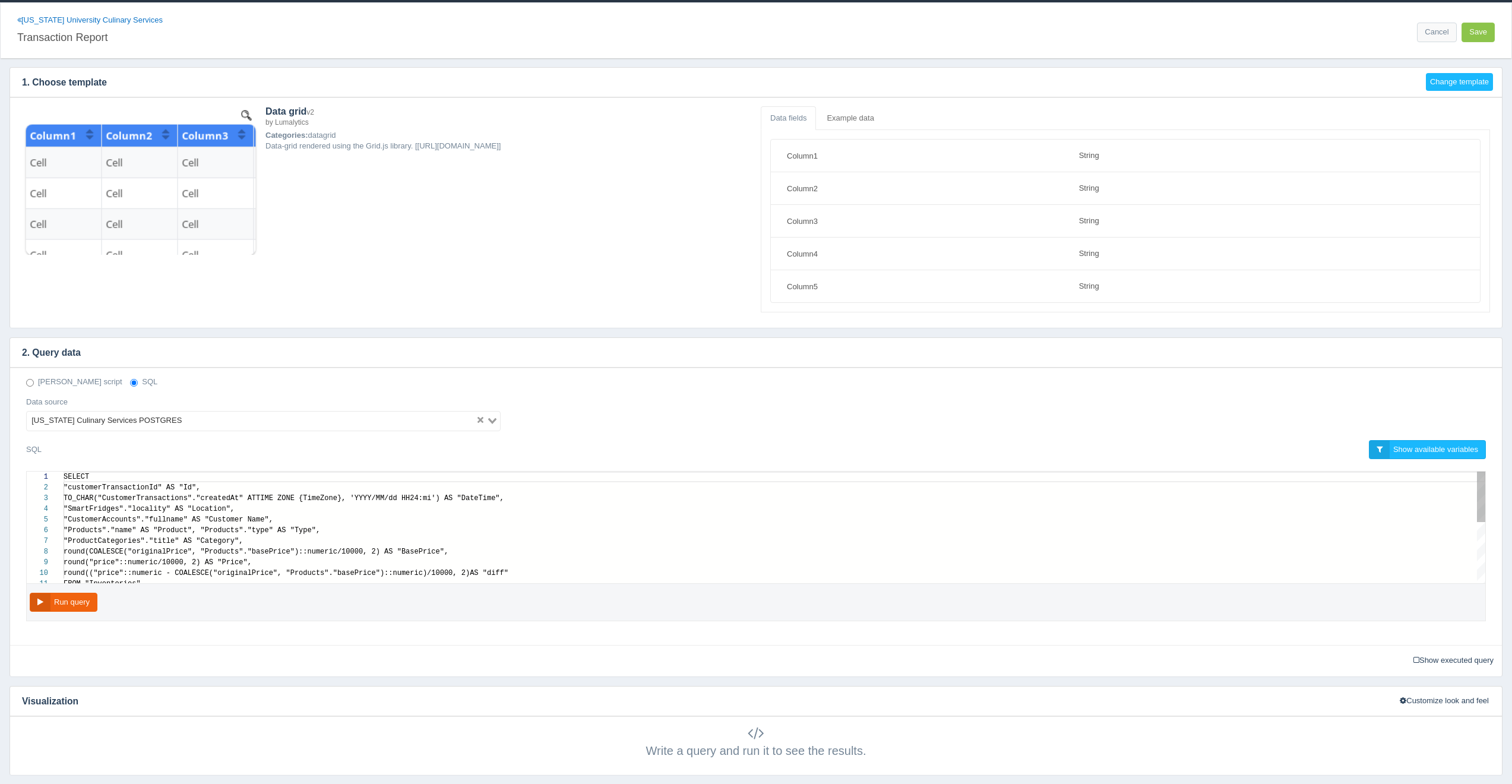
scroll to position [86, 0]
click at [721, 574] on div "SELECT "customerTransactionId" AS "Id", TO_CHAR("CustomerTransactions"."created…" at bounding box center [775, 595] width 1422 height 246
type textarea "SELECT "customerTransactionId" AS "Id", TO_CHAR("CustomerTransactions"."created…"
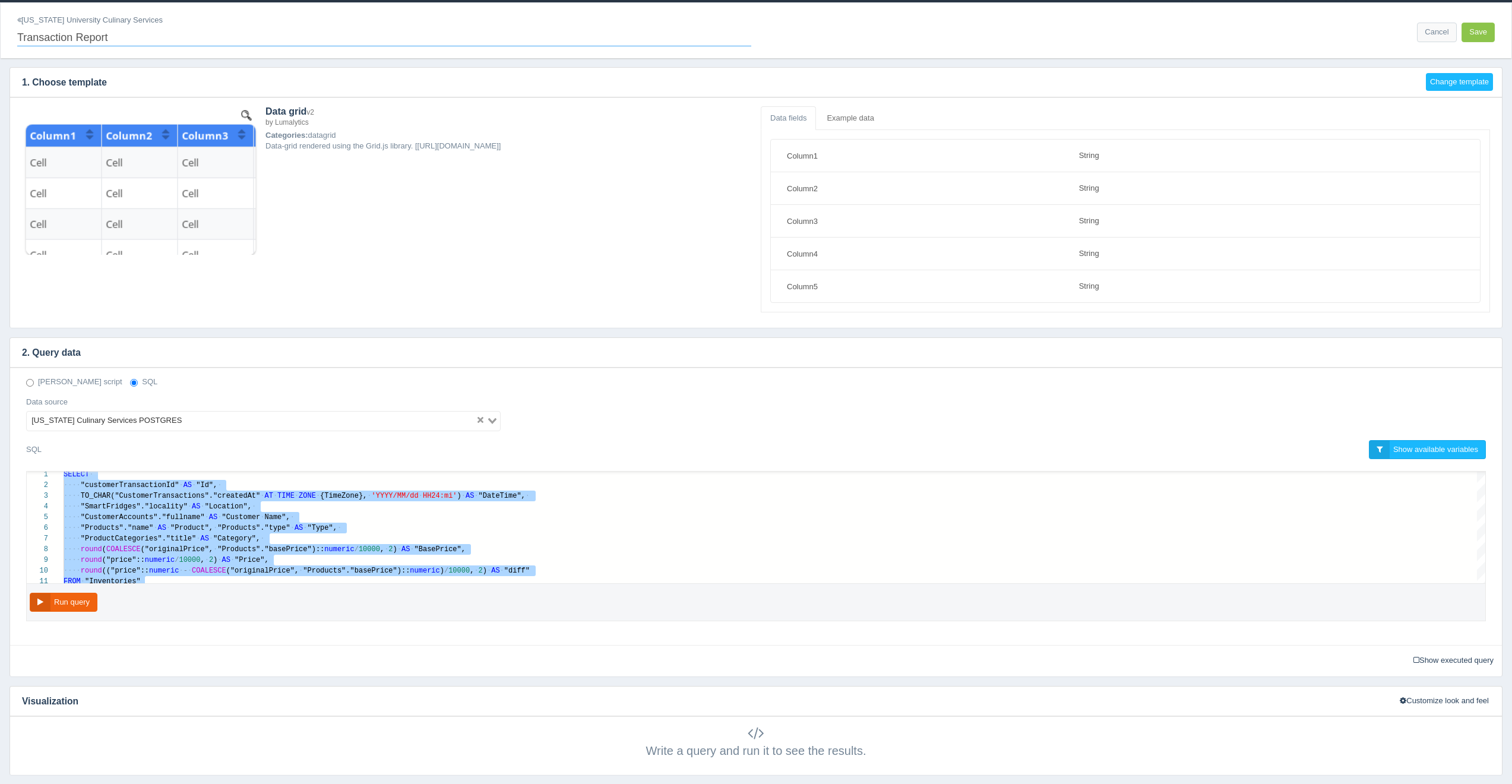
drag, startPoint x: 82, startPoint y: 27, endPoint x: 77, endPoint y: 21, distance: 7.8
click at [82, 27] on input "Transaction Report" at bounding box center [383, 36] width 734 height 21
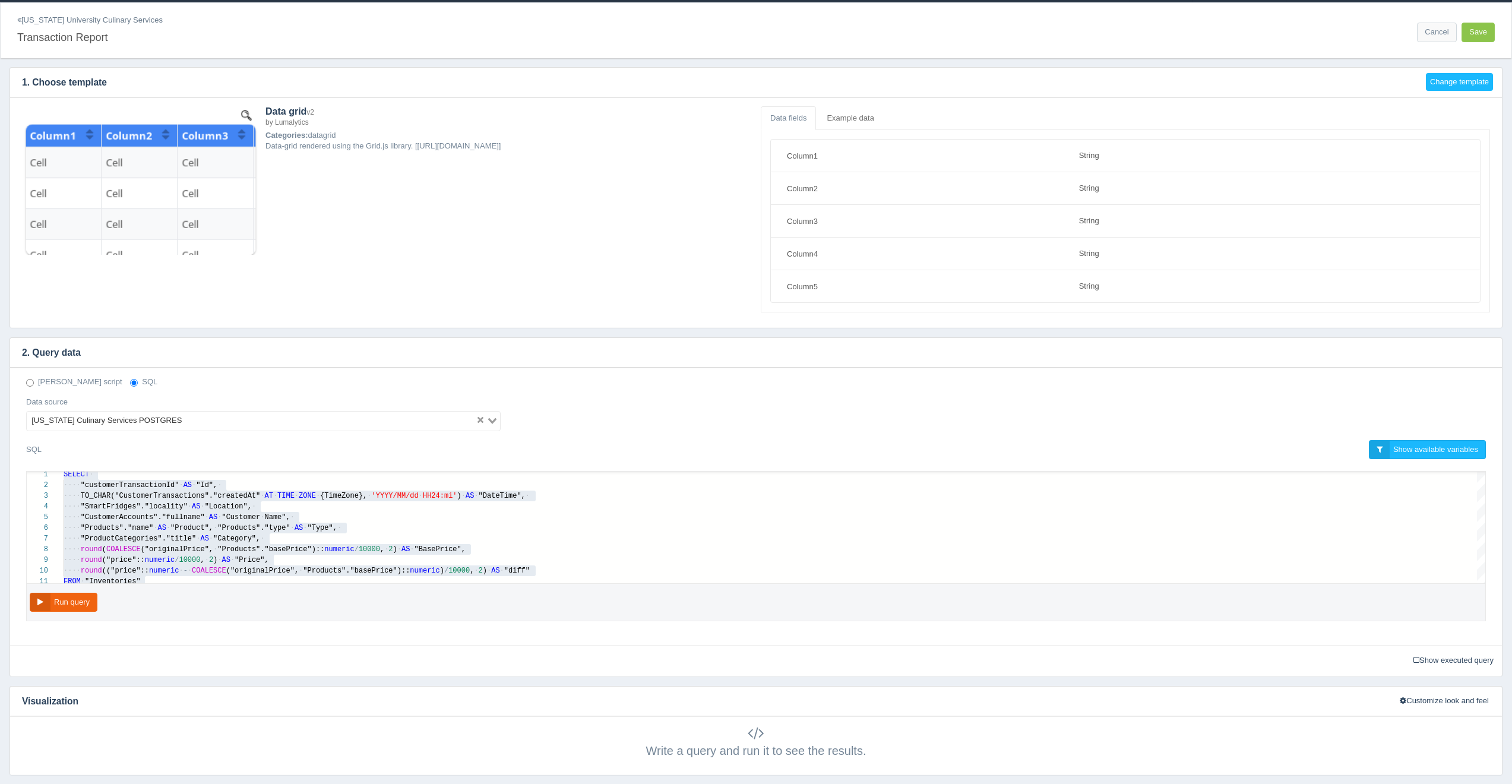
click at [74, 17] on link "[US_STATE] University Culinary Services" at bounding box center [90, 20] width 146 height 9
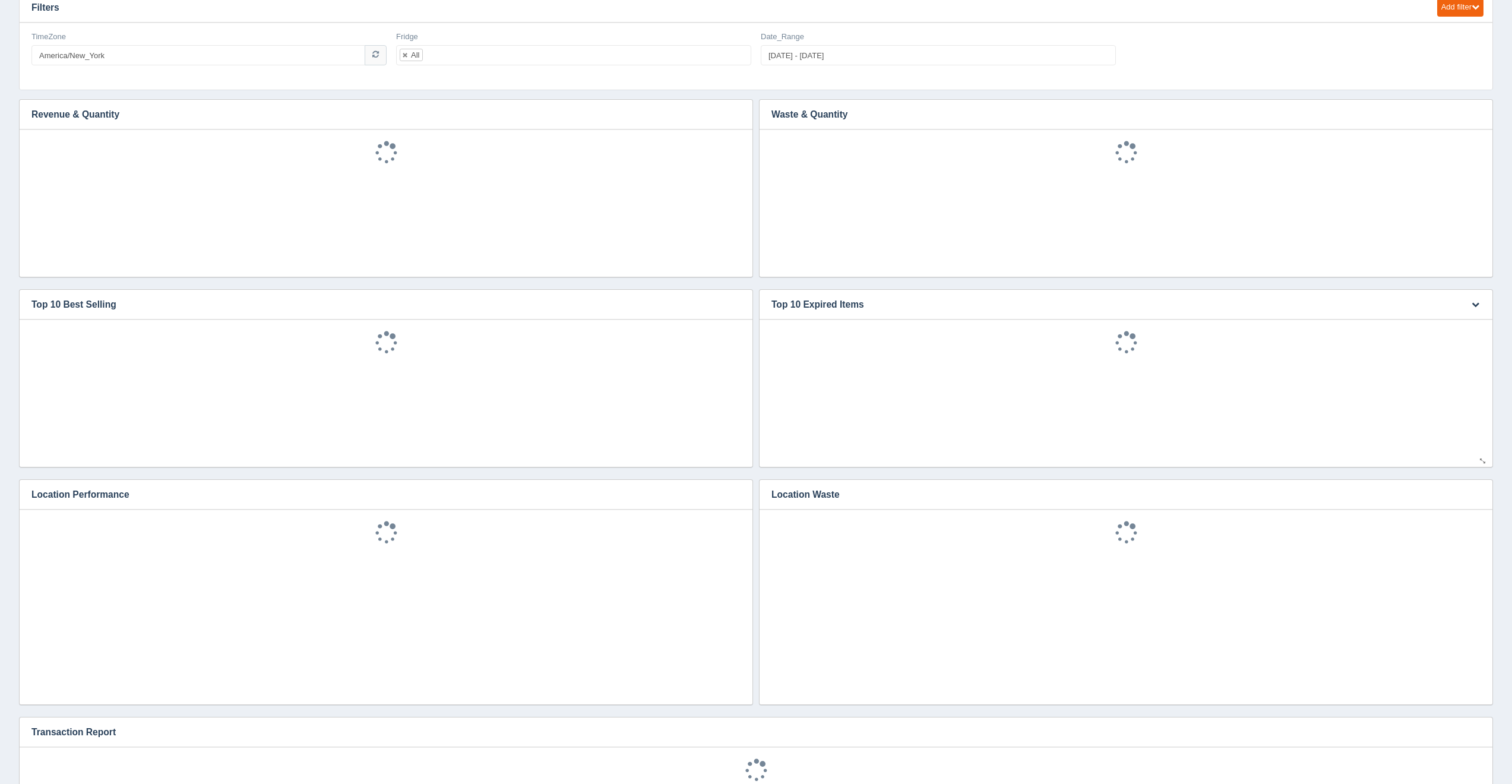
scroll to position [27, 0]
click at [1474, 493] on icon "button" at bounding box center [1476, 492] width 8 height 8
click at [1451, 508] on link "Edit chart" at bounding box center [1436, 510] width 95 height 17
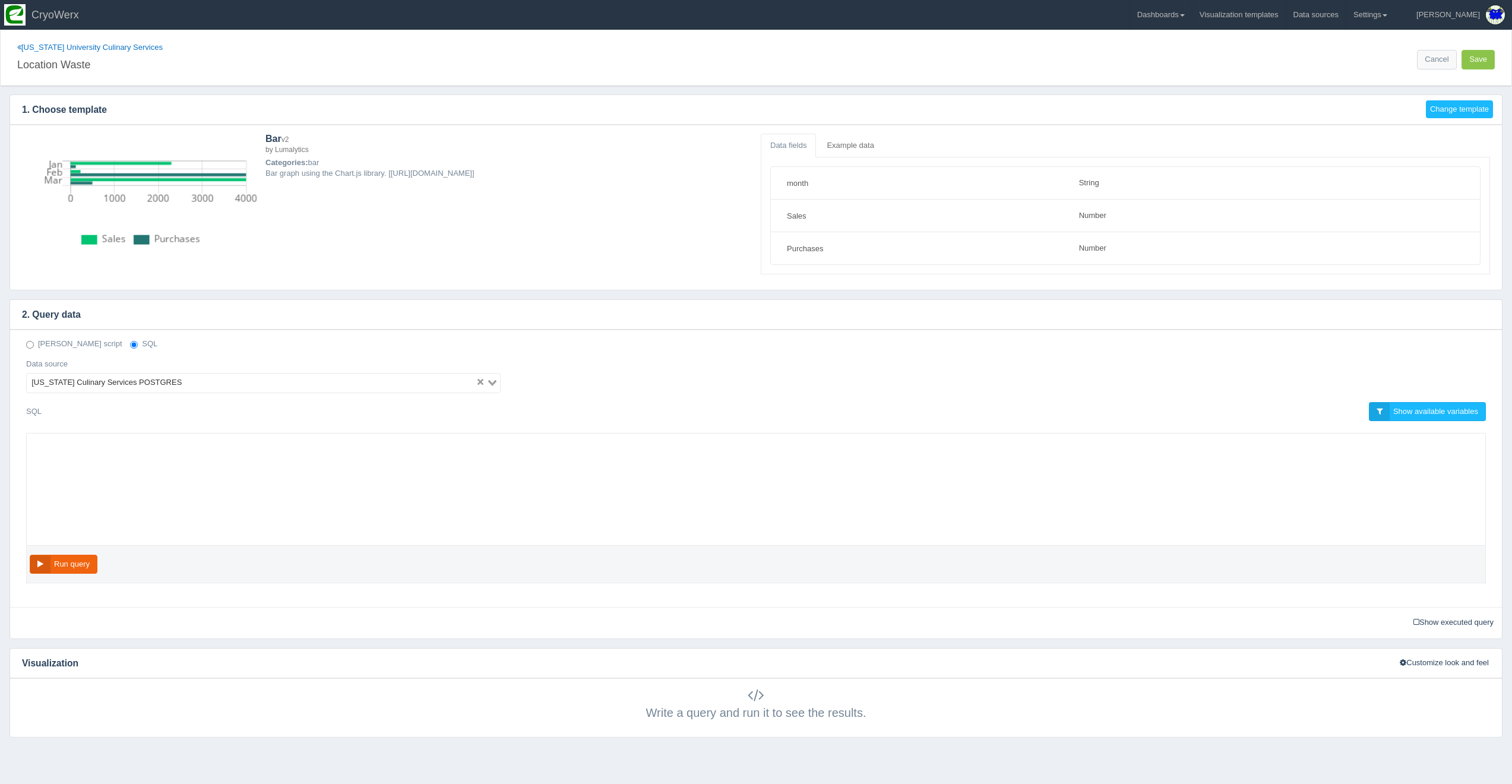
select select "string"
select select "number"
type textarea "SELECT "SmartFridges"."locality" AS "Location", sum("price")::numeric/10000 AS …"
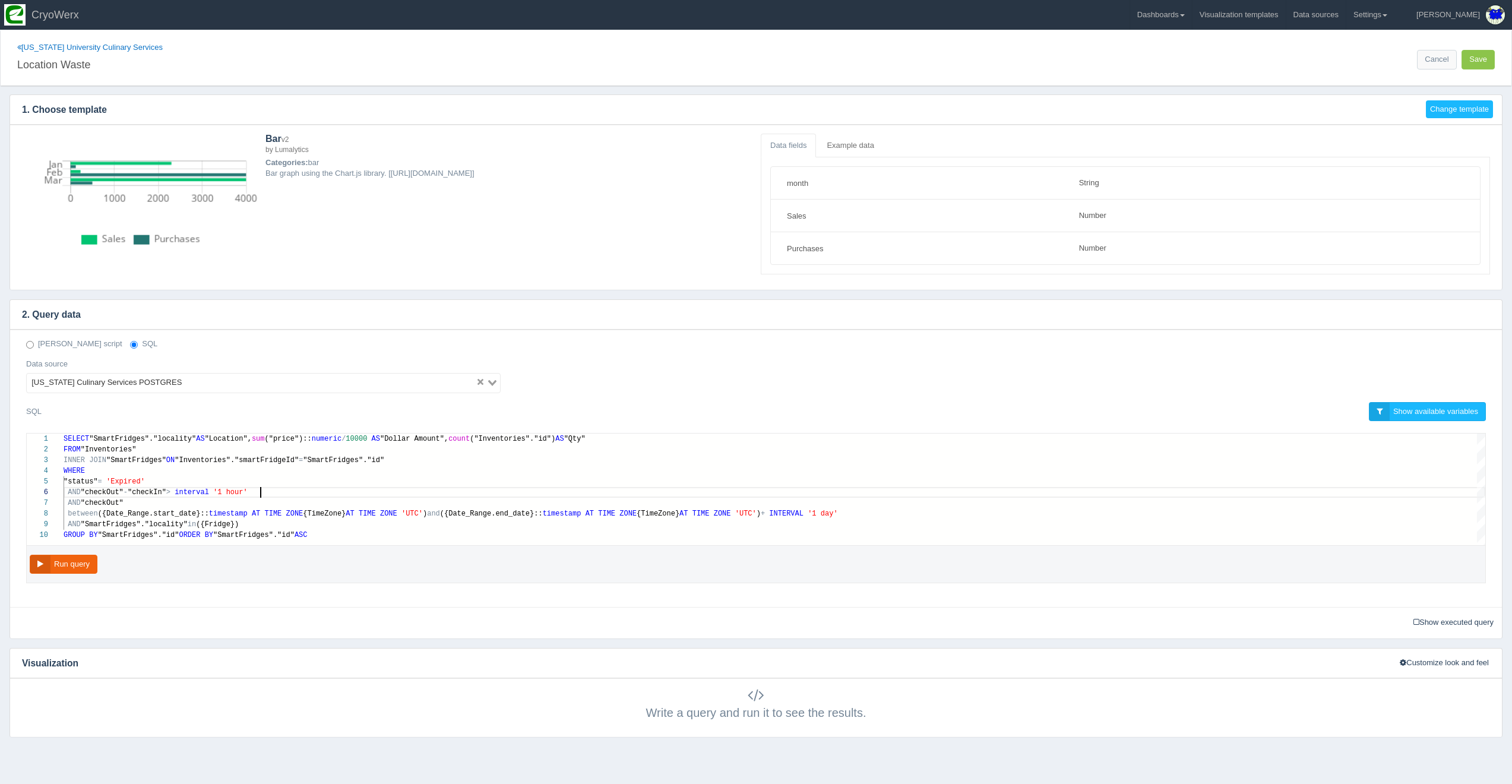
click at [436, 487] on div "AND "checkOut" - "checkIn" > interval '1 hour'" at bounding box center [775, 491] width 1422 height 11
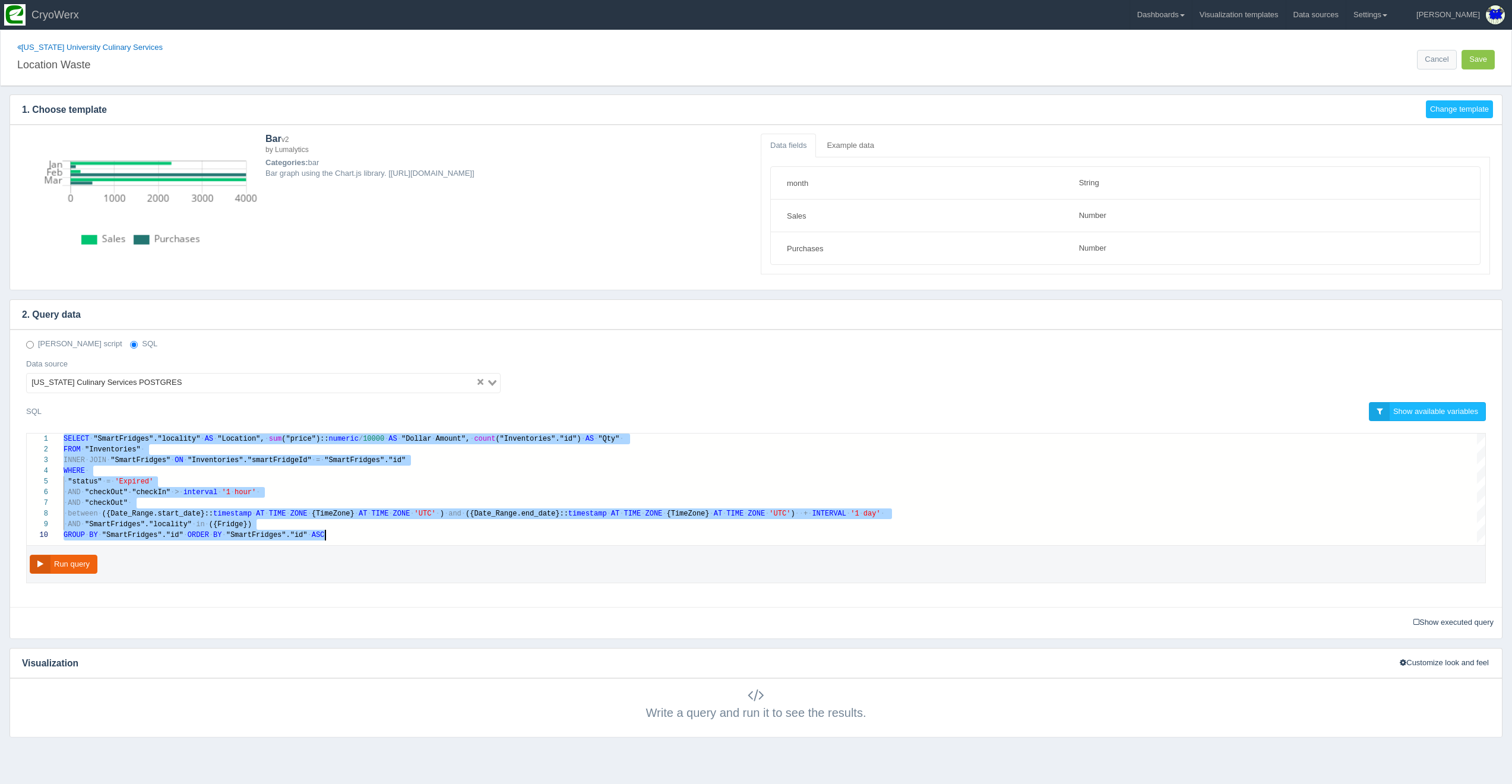
scroll to position [0, 262]
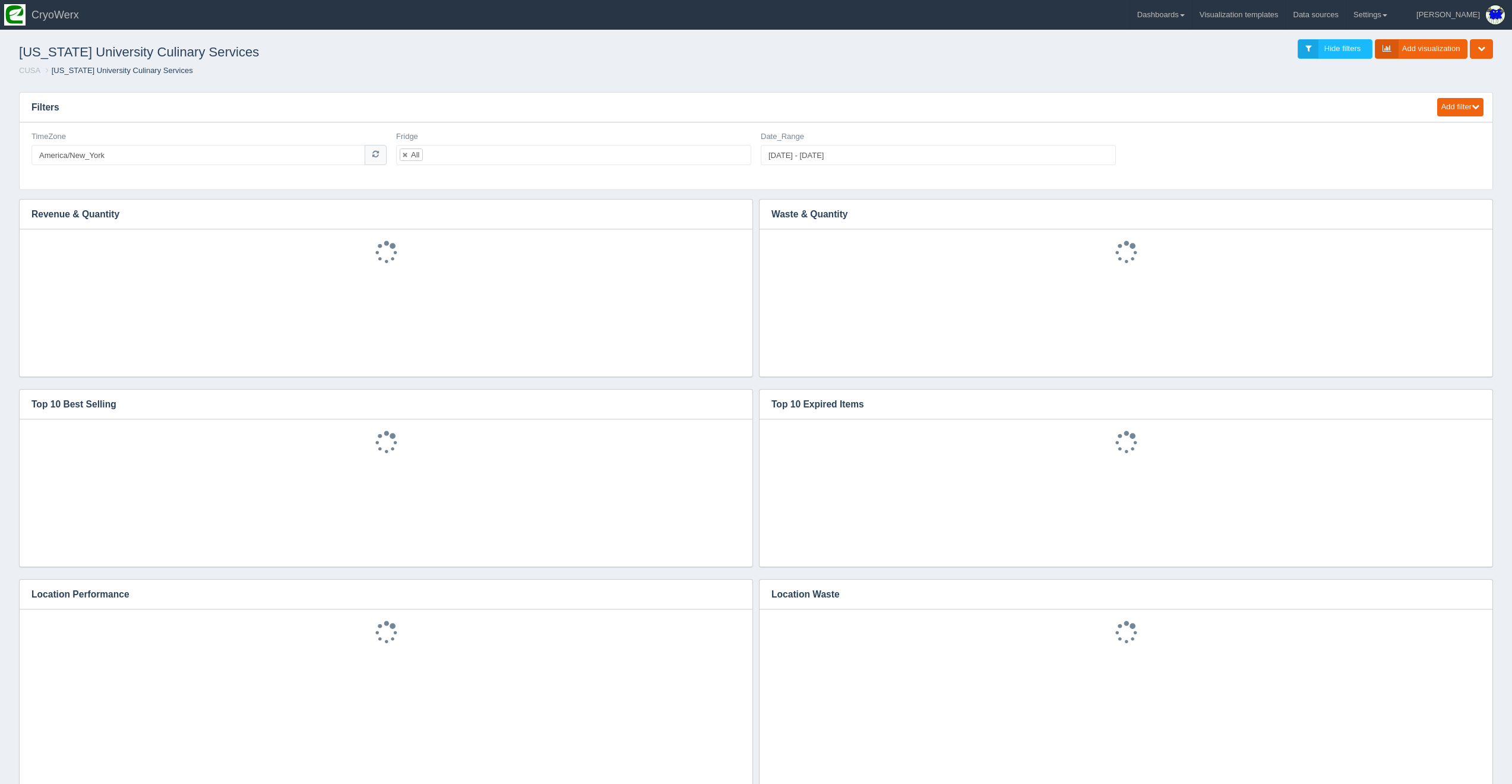
scroll to position [524, 0]
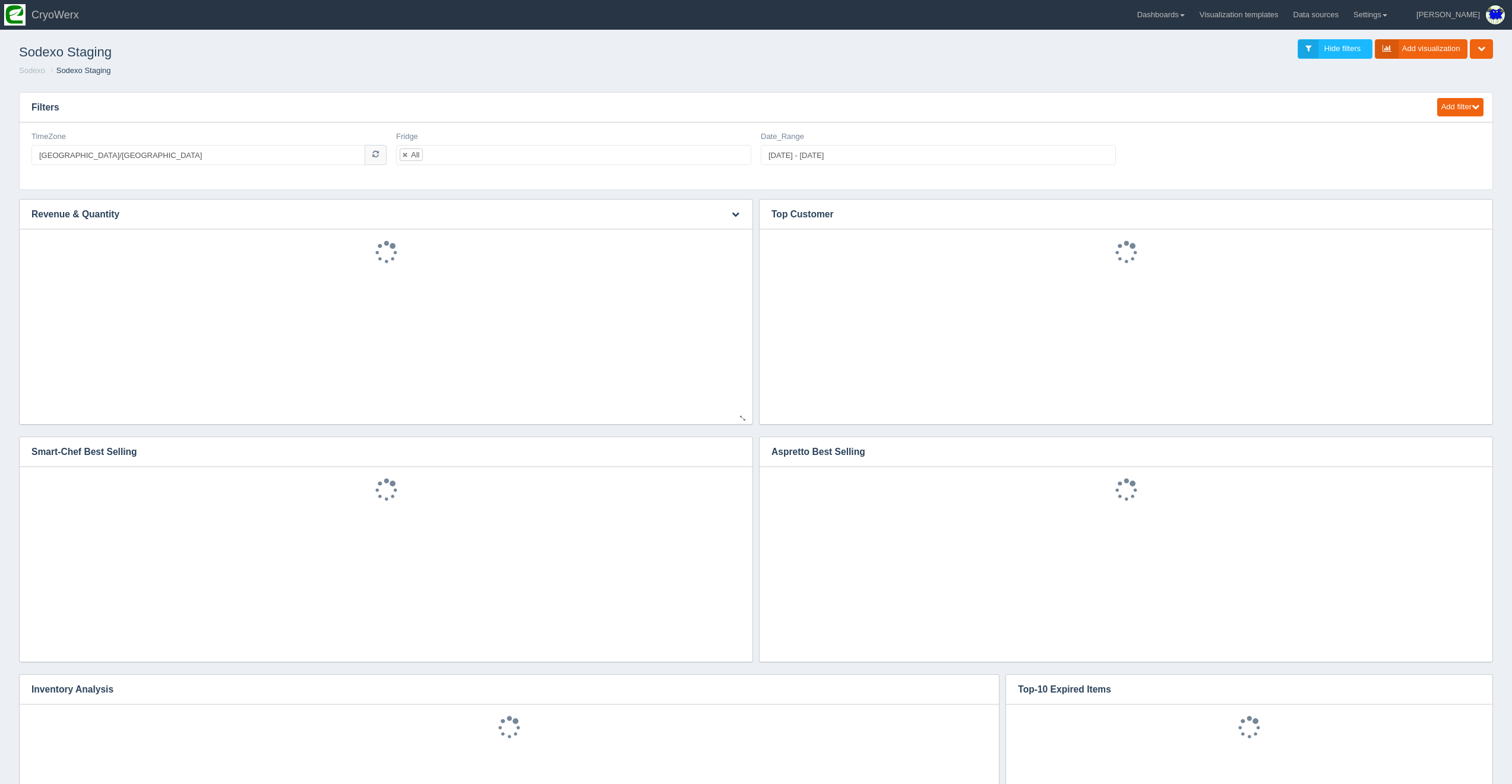
scroll to position [8, 0]
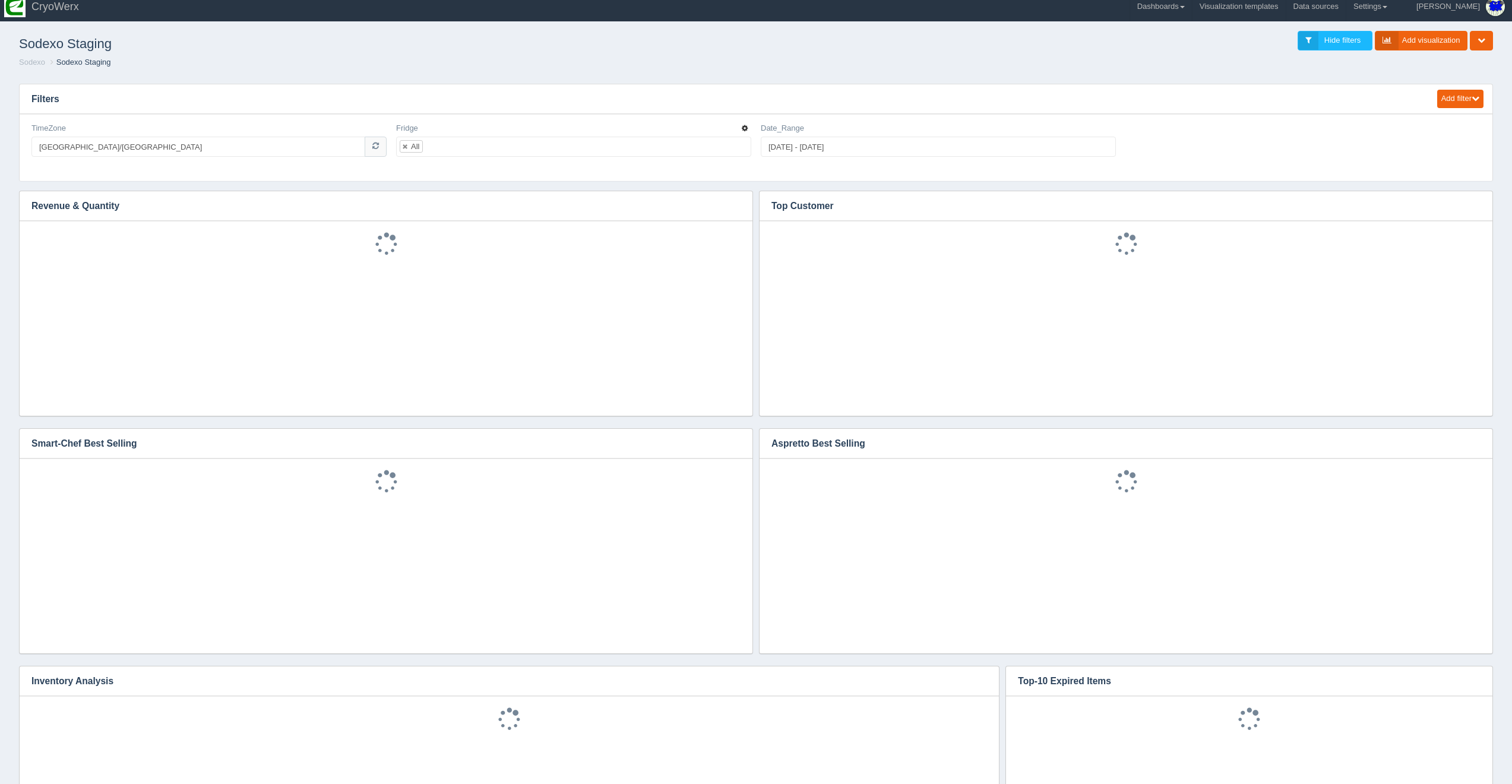
click at [746, 129] on icon "button" at bounding box center [745, 128] width 6 height 7
click at [722, 143] on link "Edit filter" at bounding box center [702, 142] width 95 height 17
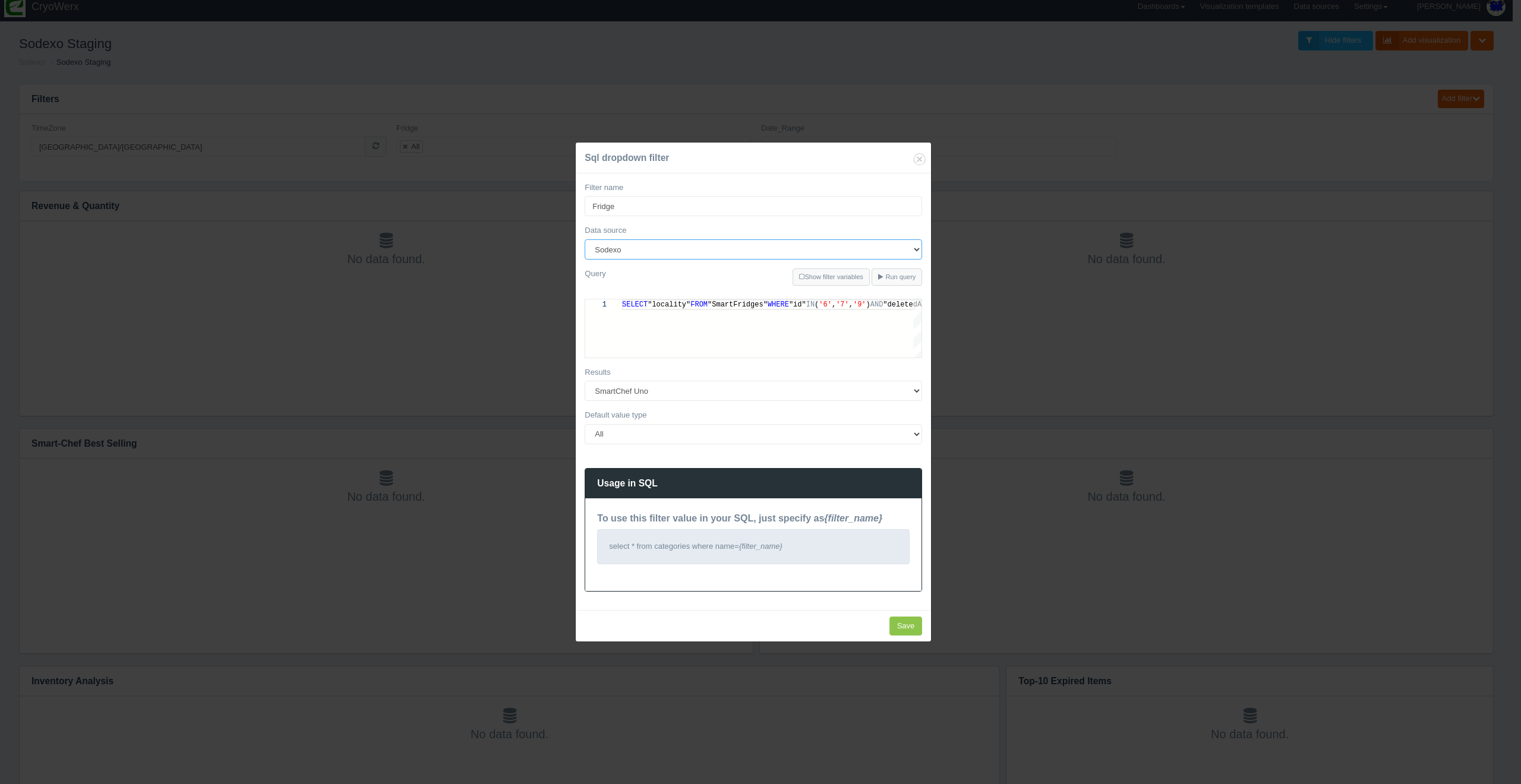
select select "481"
click at [907, 629] on input "Save" at bounding box center [906, 626] width 33 height 20
type input "Save"
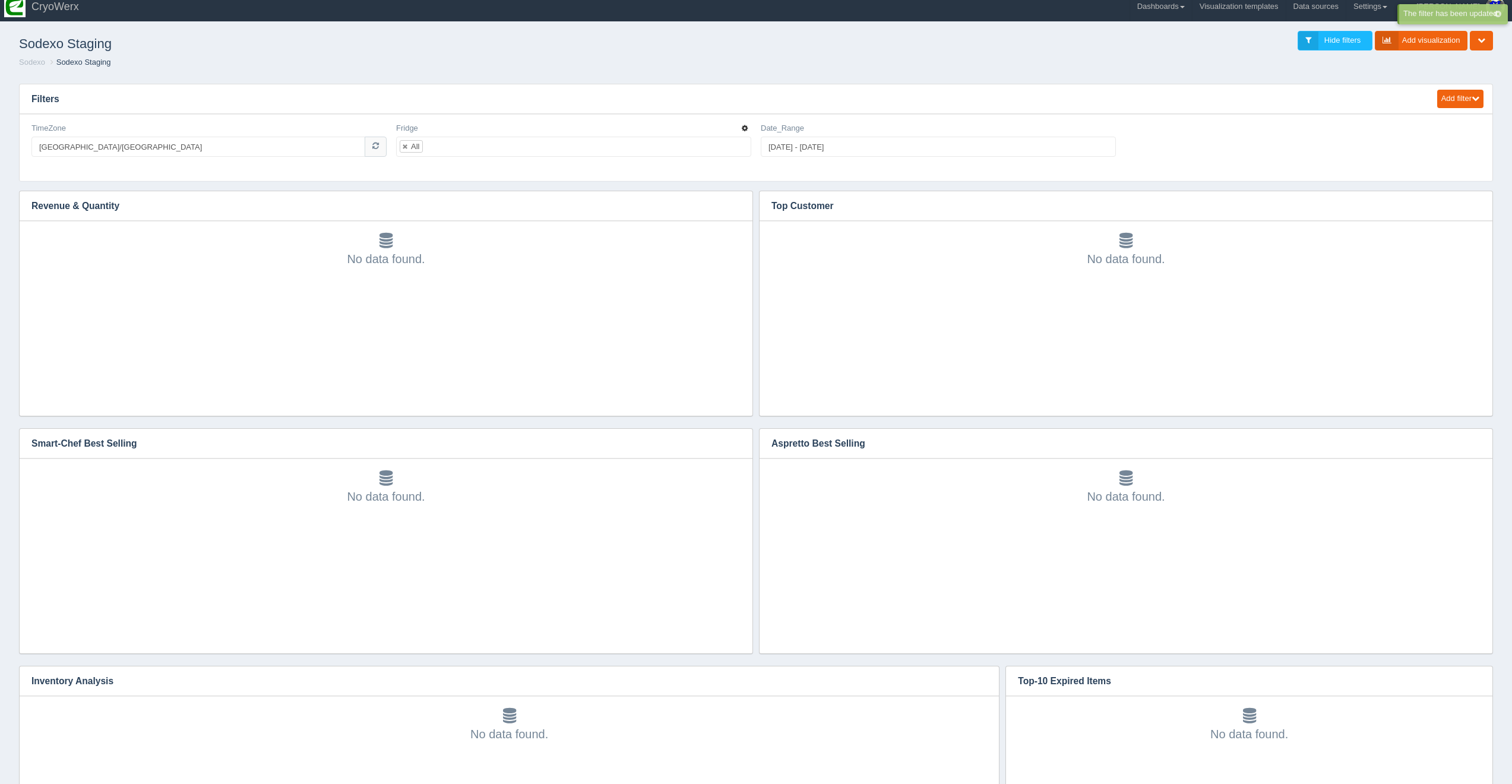
click at [748, 126] on icon "button" at bounding box center [745, 128] width 6 height 7
click at [742, 140] on link "Edit filter" at bounding box center [702, 142] width 95 height 17
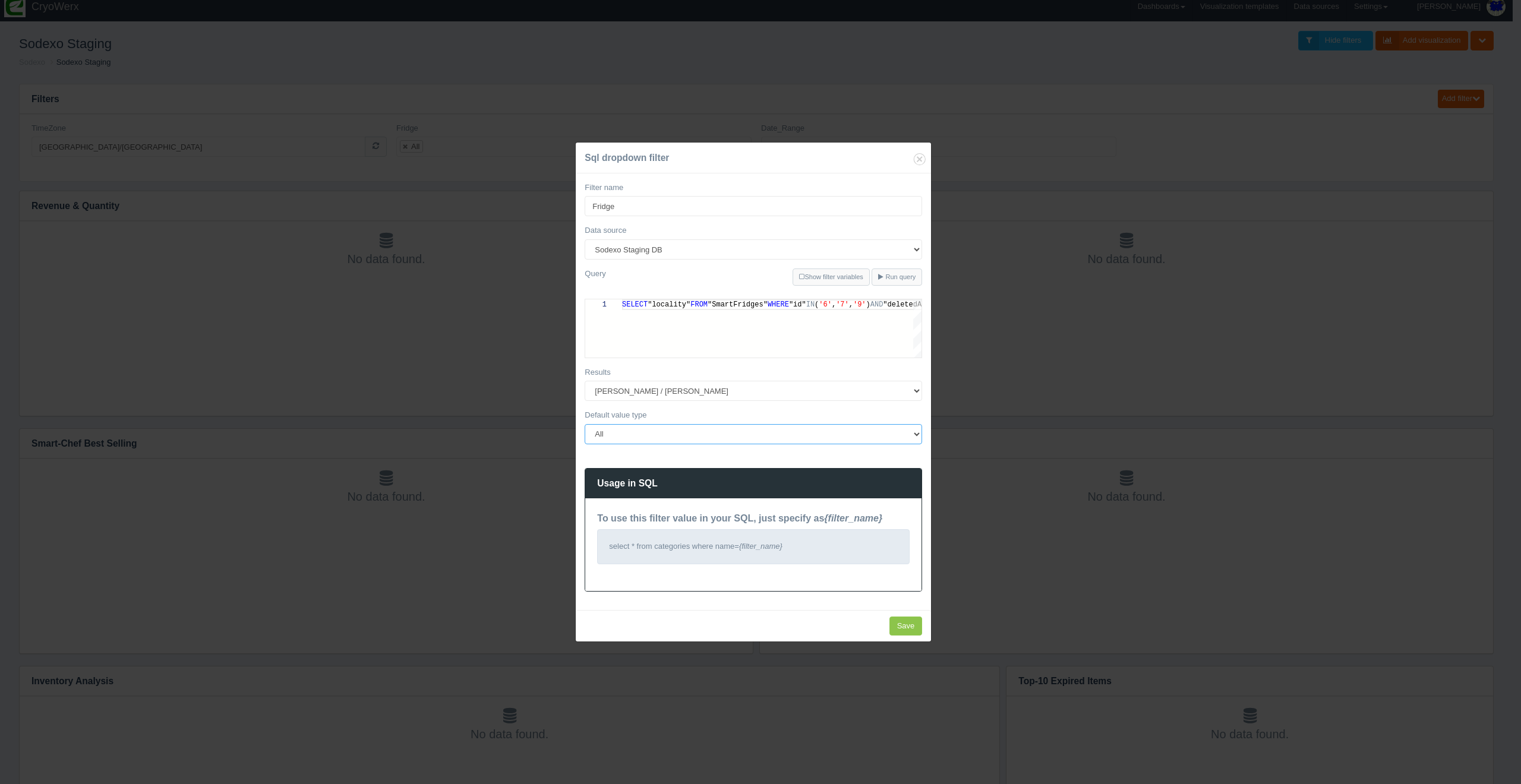
select select "none"
click at [1285, 219] on div "Sql dropdown filter Filter name Fridge Data source 180Maiden Abilities in motio…" at bounding box center [760, 392] width 1521 height 784
click at [919, 158] on icon "Close" at bounding box center [919, 159] width 17 height 17
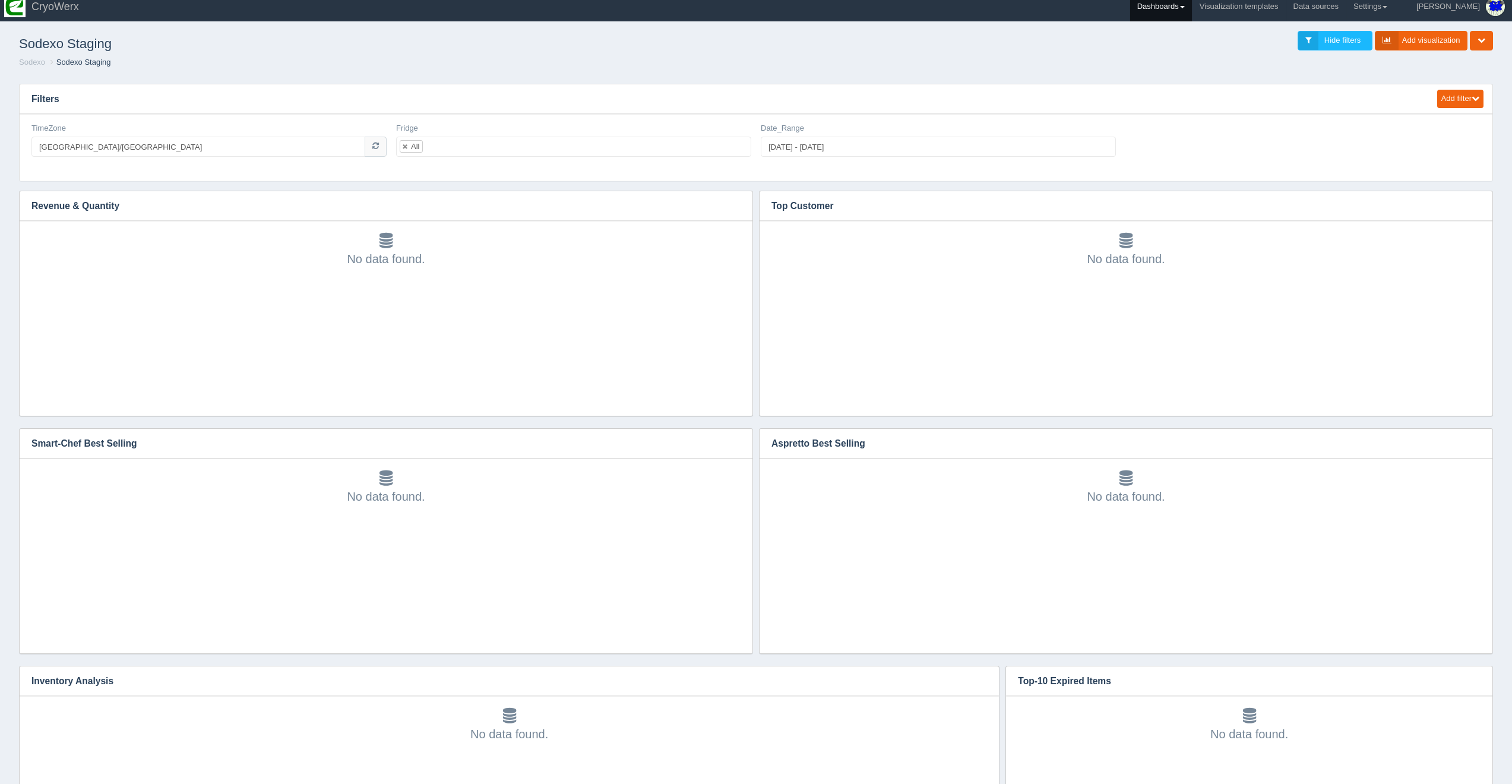
click at [1192, 6] on link "Dashboards" at bounding box center [1160, 7] width 62 height 30
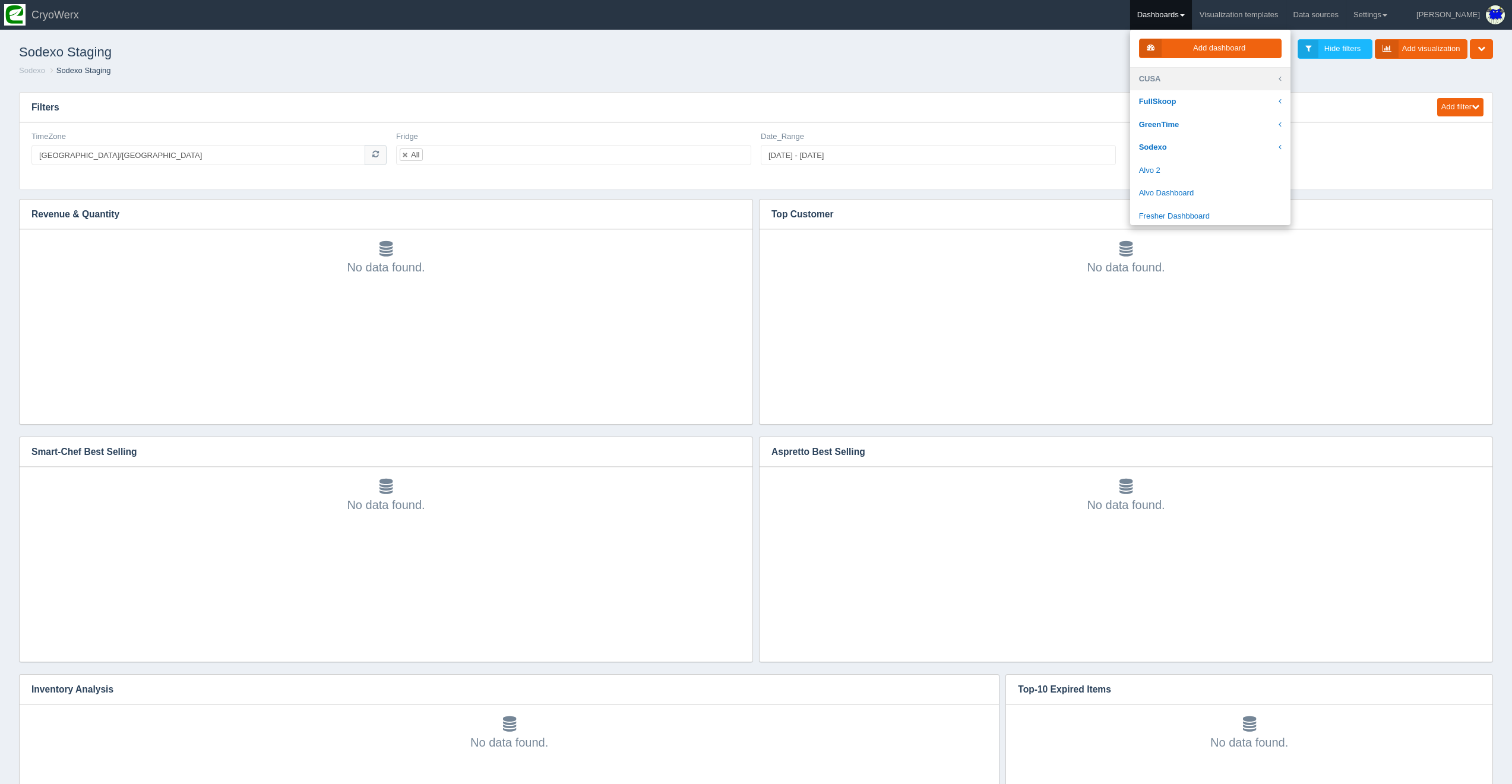
click at [1197, 76] on link "CUSA" at bounding box center [1210, 80] width 161 height 24
drag, startPoint x: 1042, startPoint y: 65, endPoint x: 1040, endPoint y: 54, distance: 11.2
click at [1042, 65] on div "Sodexo Staging Hide filters Add visualization Edit dashboard Clone dashboard De…" at bounding box center [756, 49] width 1493 height 33
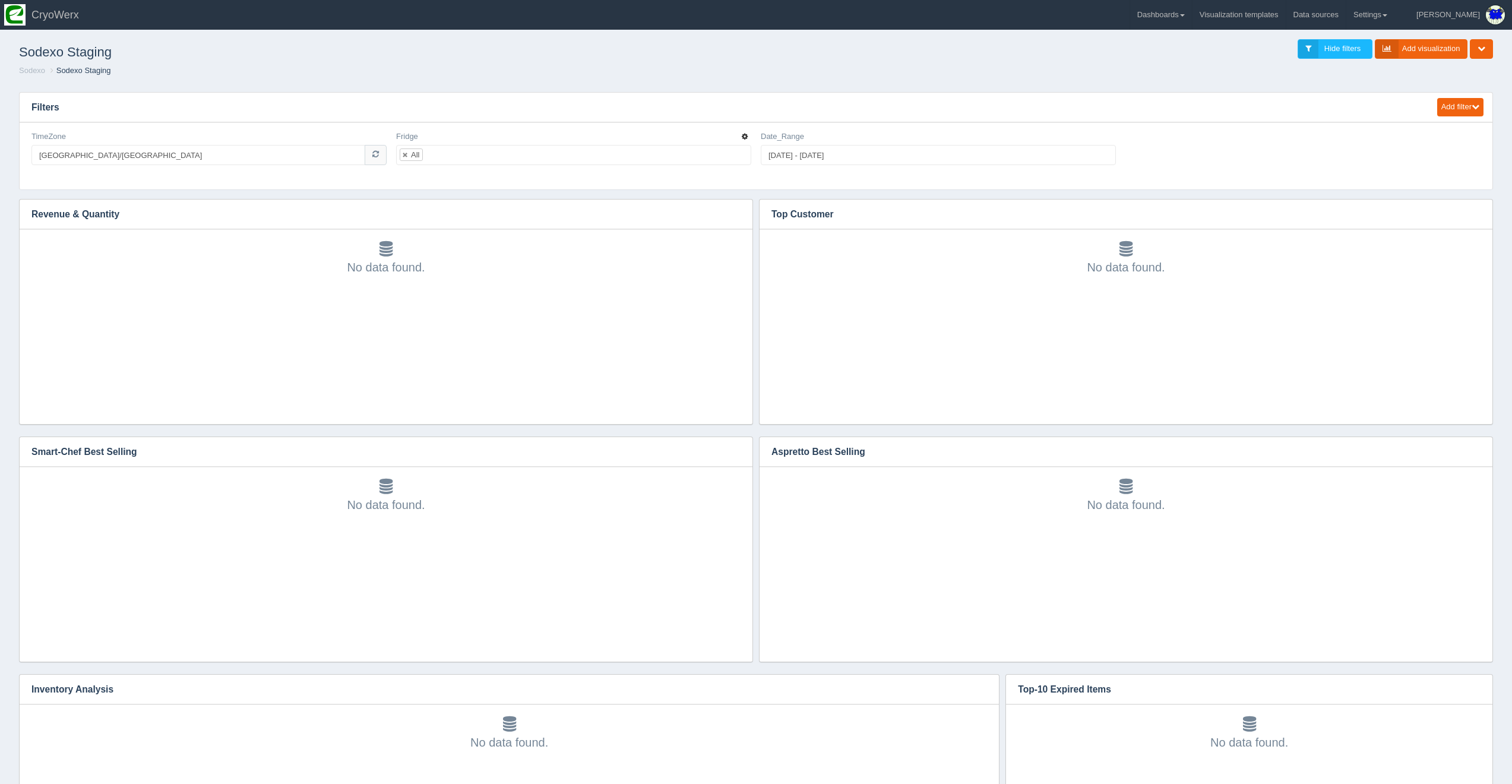
click at [742, 138] on icon "button" at bounding box center [745, 136] width 6 height 7
click at [741, 149] on link "Edit filter" at bounding box center [702, 151] width 95 height 17
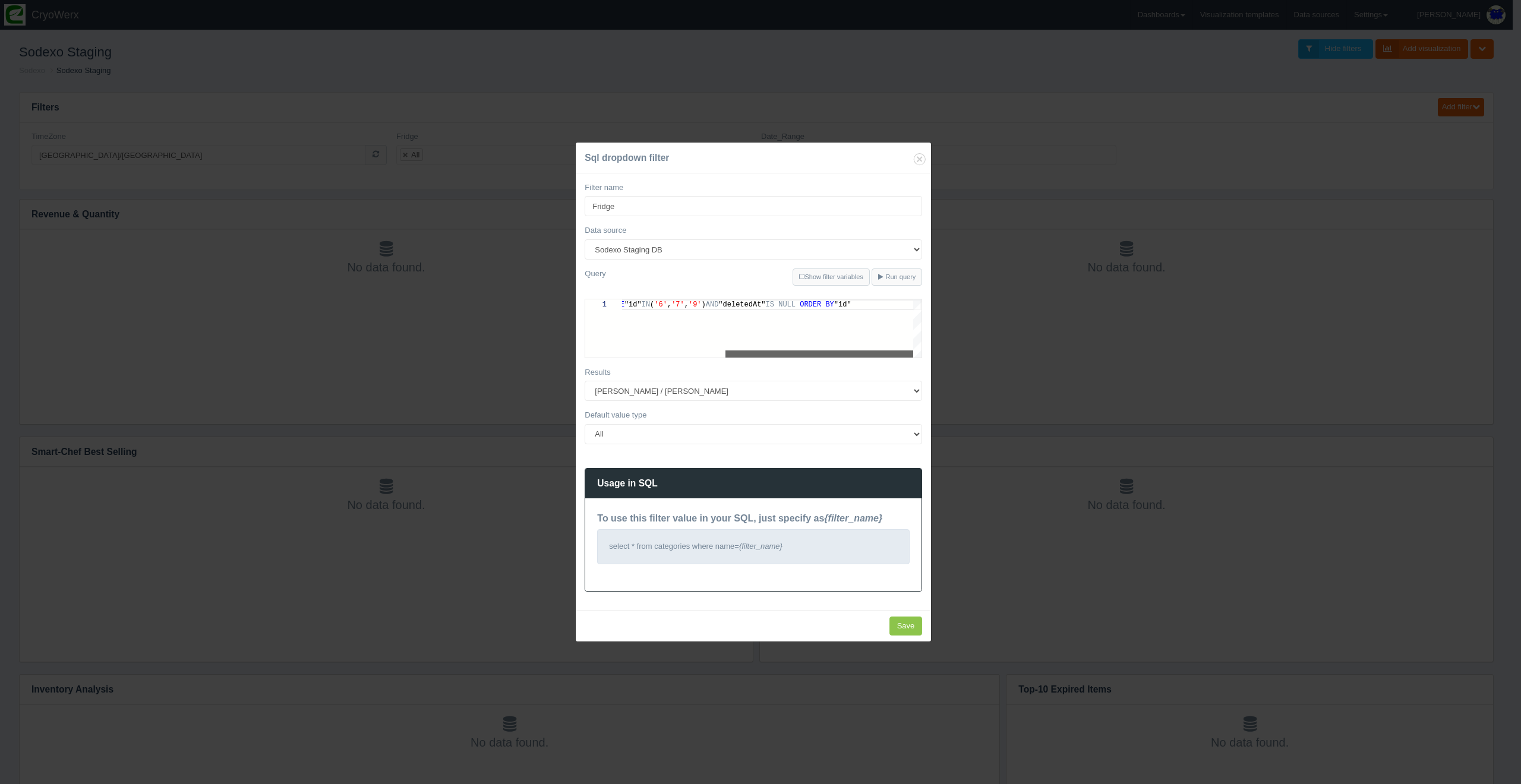
drag, startPoint x: 758, startPoint y: 353, endPoint x: 889, endPoint y: 353, distance: 131.0
click at [889, 353] on div at bounding box center [819, 354] width 188 height 7
click at [869, 336] on div "SELECT "locality" FROM "SmartFridges" WHERE "id" IN ( '6' , '7' , '9' ) AND "de…" at bounding box center [689, 328] width 464 height 58
paste textarea "type" = 'Fridge'"
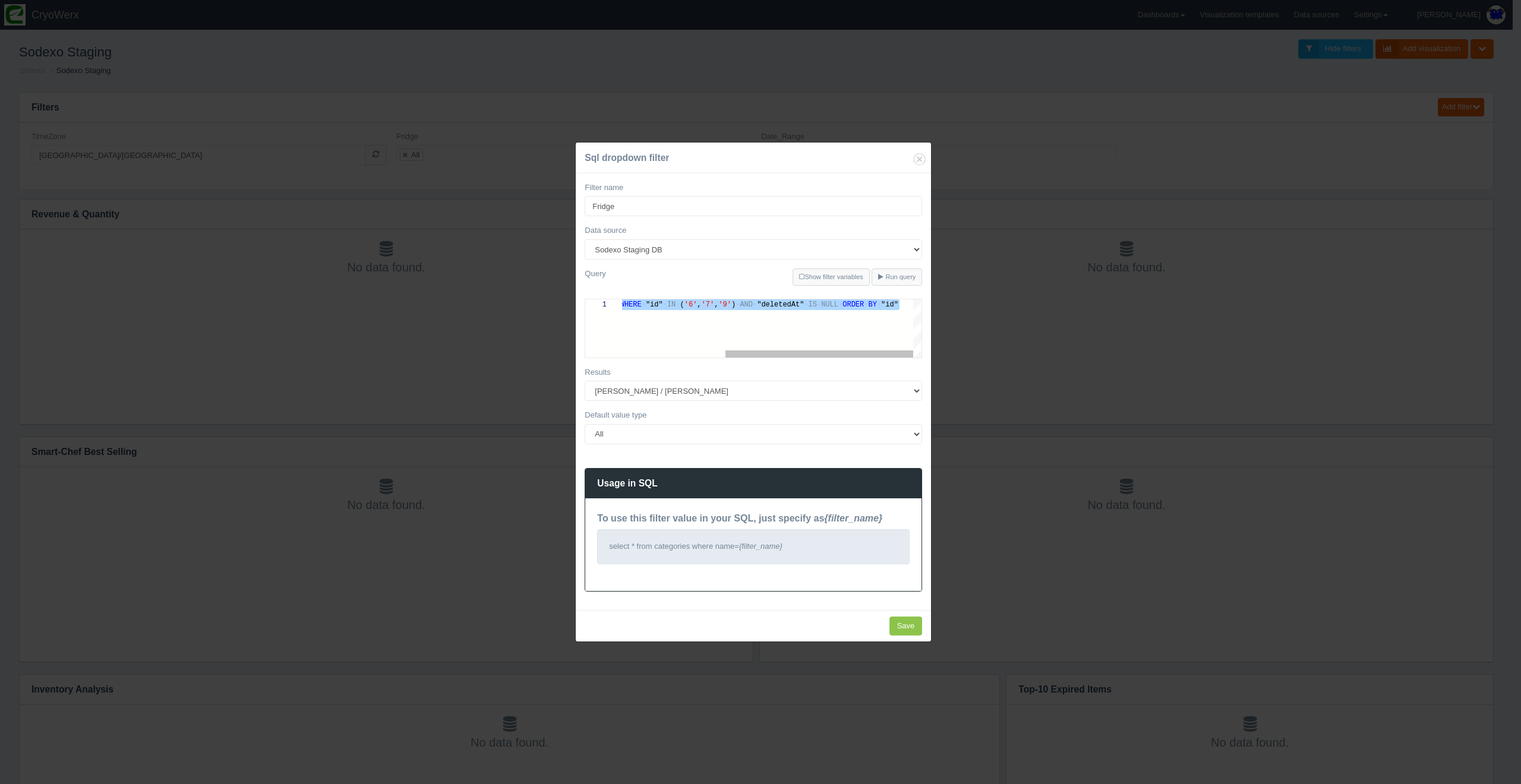
type textarea "SELECT "locality" FROM "SmartFridges" WHERE "type" = 'Fridge' AND "deletedAt" I…"
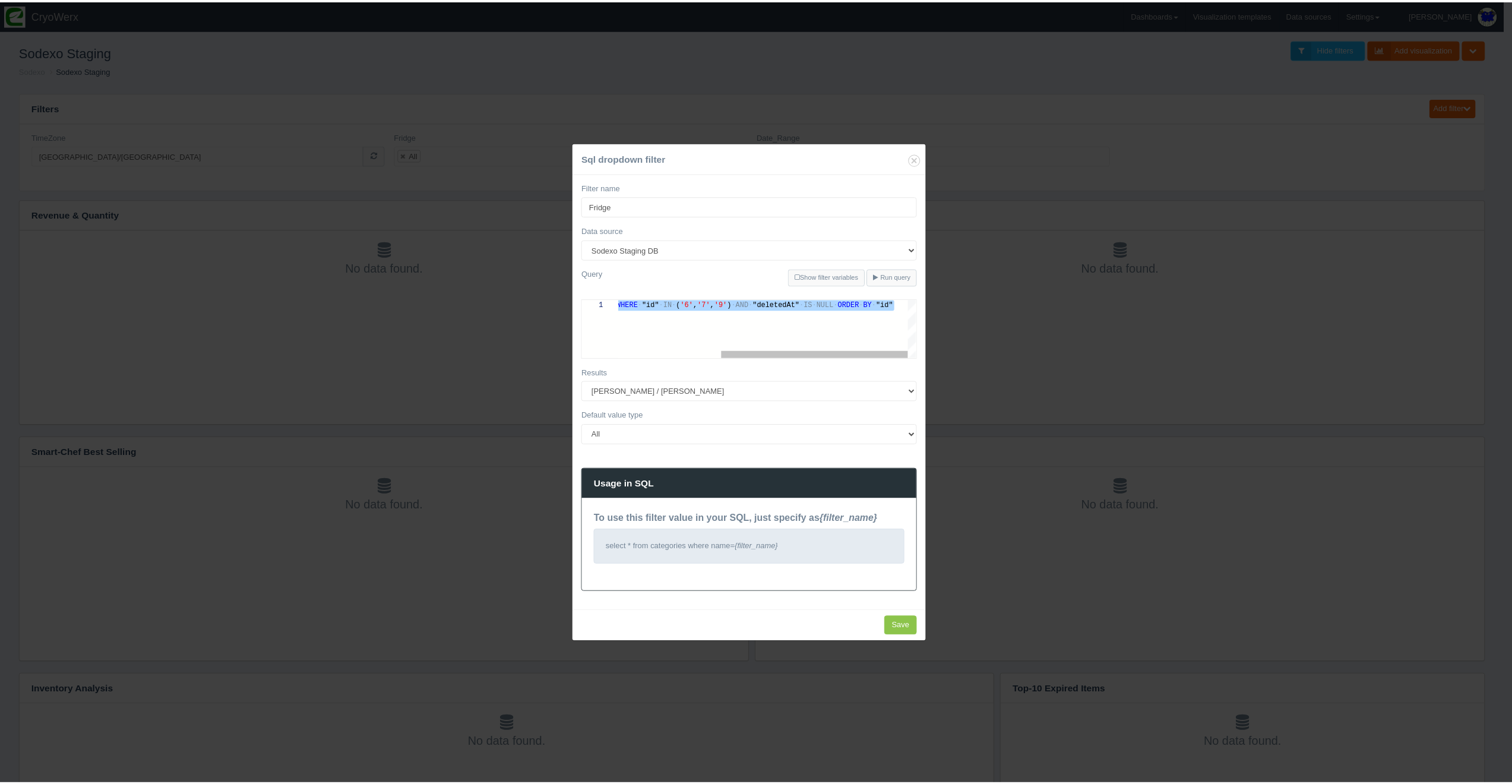
scroll to position [0, 425]
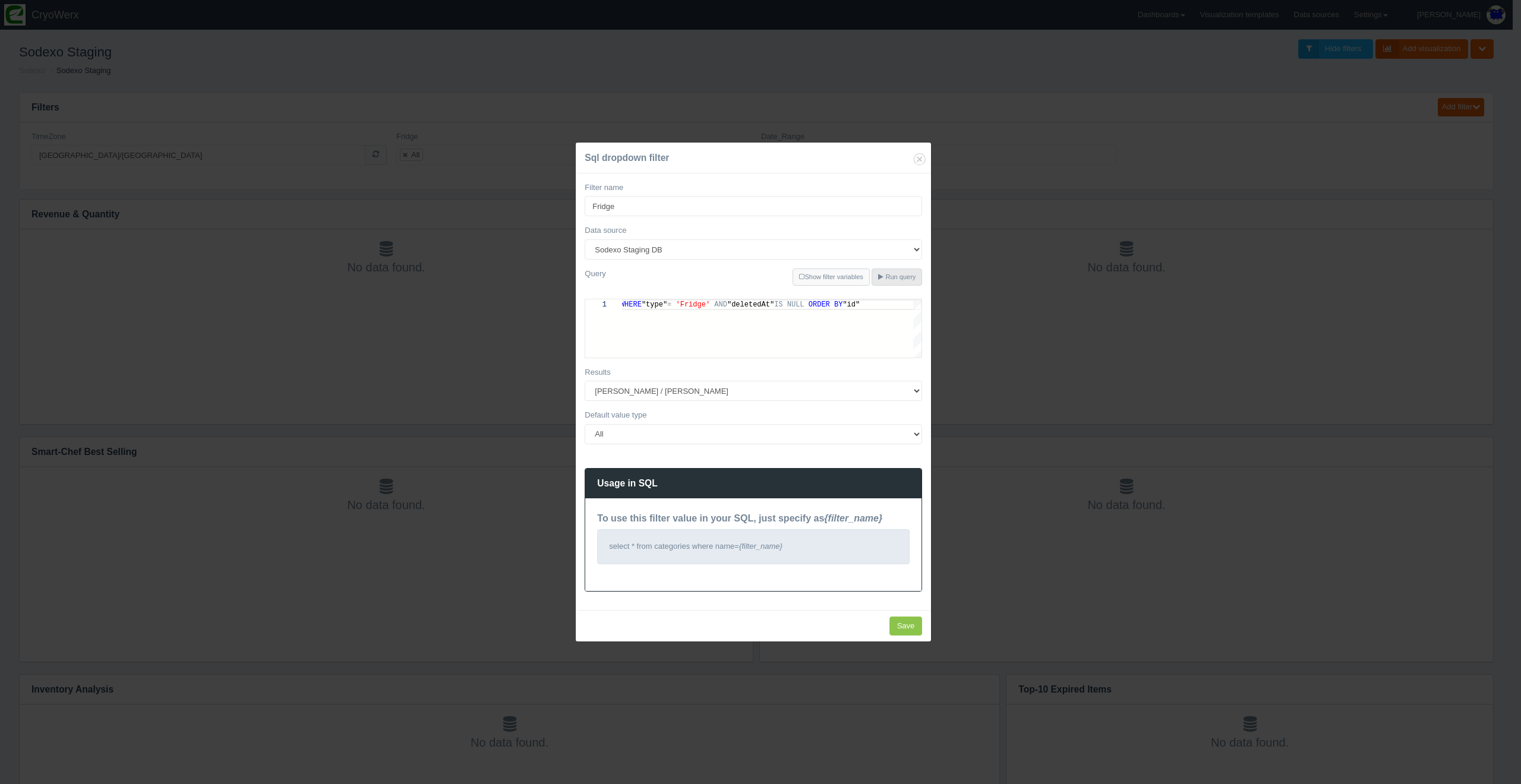
click at [890, 276] on span "Run query" at bounding box center [900, 276] width 31 height 7
click at [909, 625] on input "Save" at bounding box center [906, 626] width 33 height 20
type input "Save"
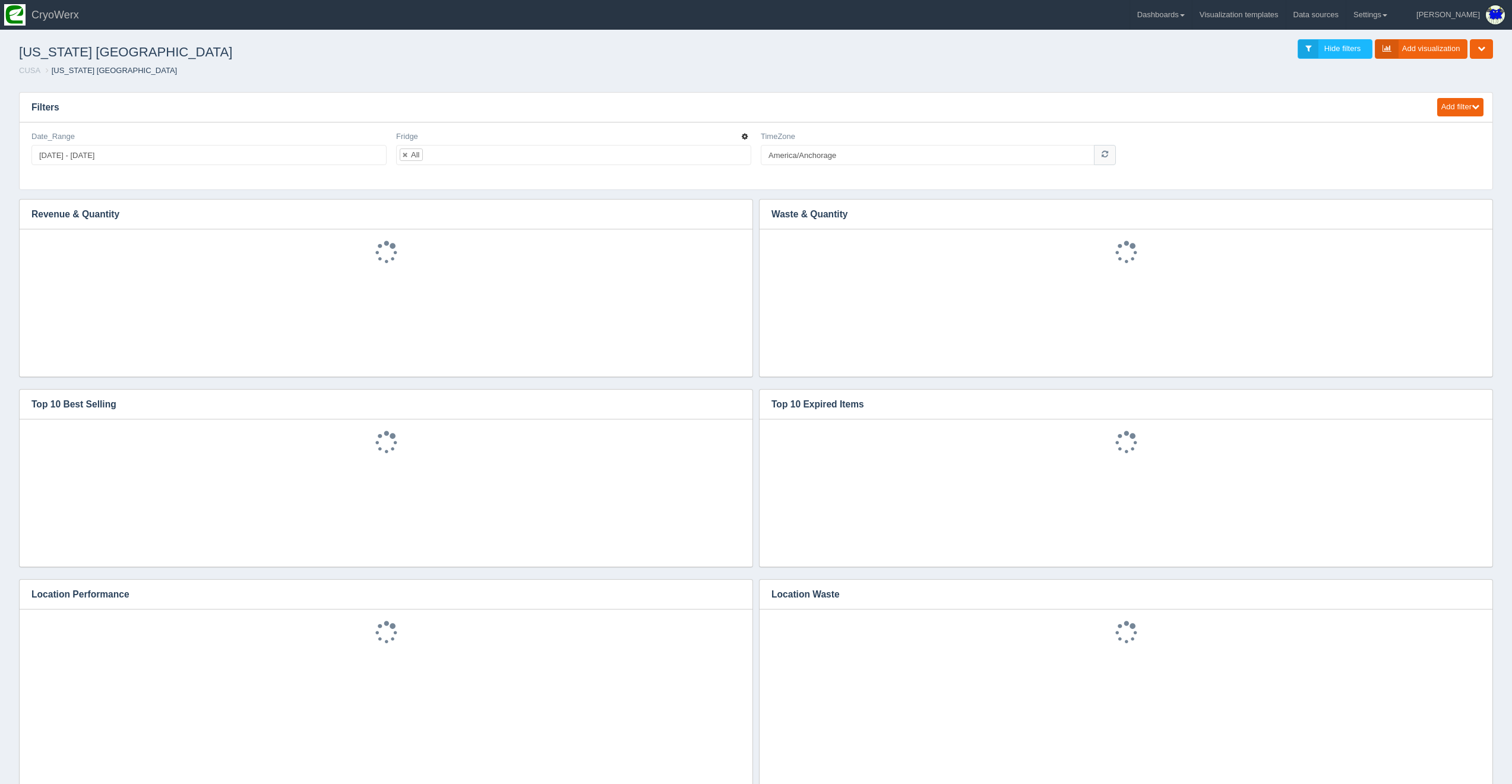
click at [743, 137] on icon "button" at bounding box center [745, 136] width 6 height 7
click at [739, 150] on link "Edit filter" at bounding box center [702, 151] width 95 height 17
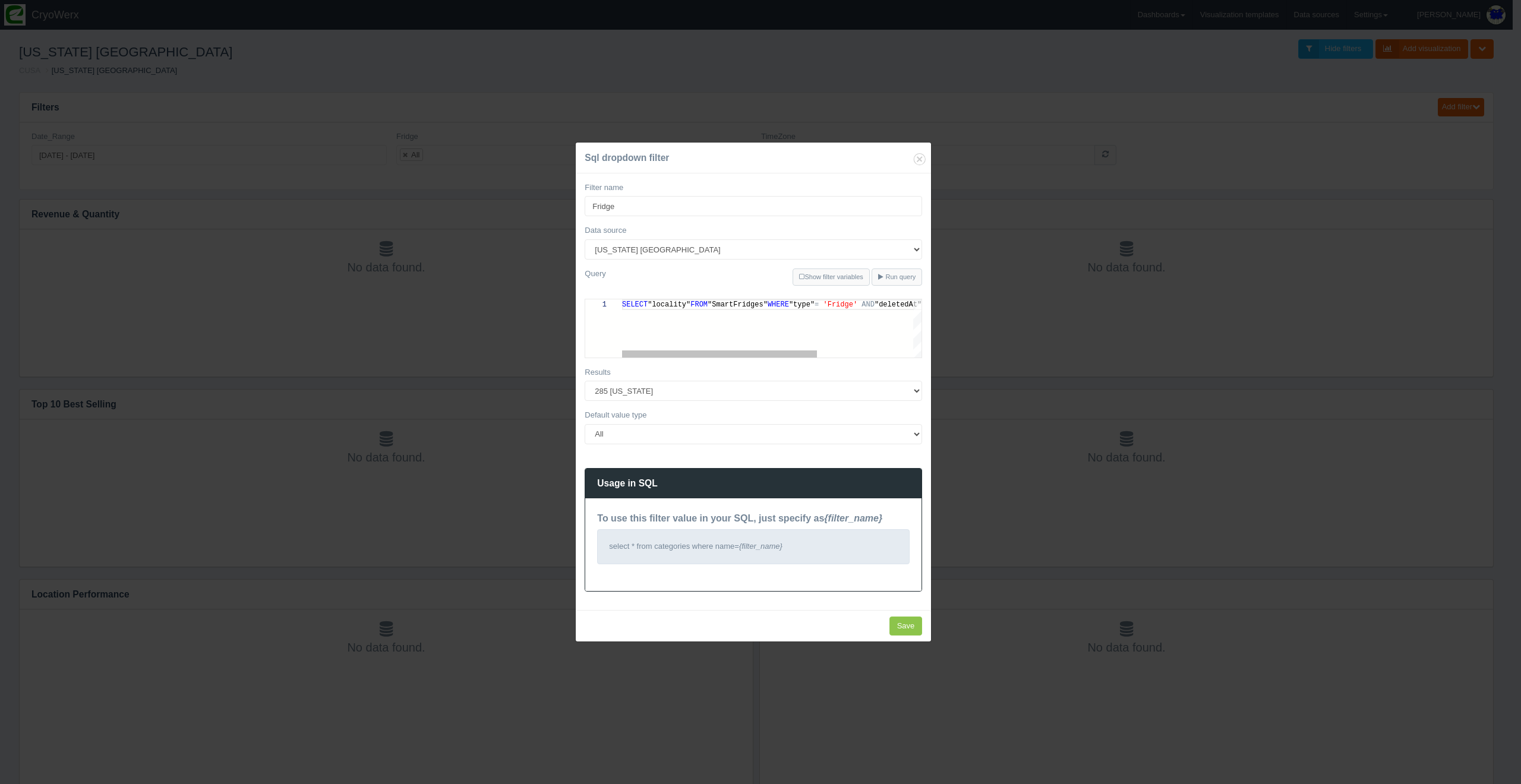
click at [829, 317] on div "SELECT "locality" FROM "SmartFridges" WHERE "type" = 'Fridge' AND "deletedAt" I…" at bounding box center [844, 328] width 446 height 58
drag, startPoint x: 809, startPoint y: 354, endPoint x: 843, endPoint y: 350, distance: 34.2
click at [843, 350] on div "SELECT "locality" FROM "SmartFridges" WHERE "type" = 'Fridge' AND "deletedAt" I…" at bounding box center [771, 328] width 299 height 58
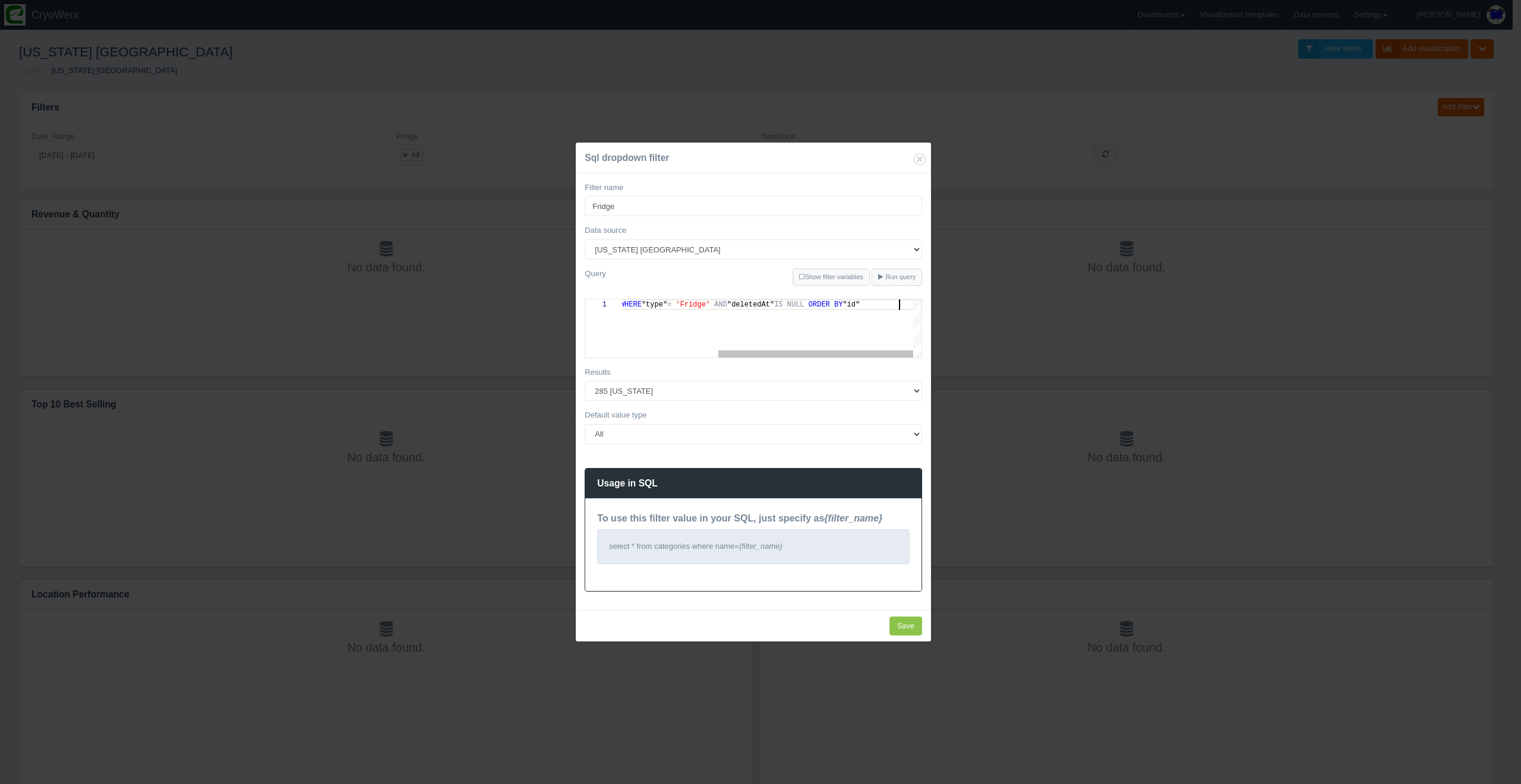
click at [862, 336] on div "SELECT "locality" FROM "SmartFridges" WHERE "type" = 'Fridge' AND "deletedAt" I…" at bounding box center [697, 328] width 446 height 58
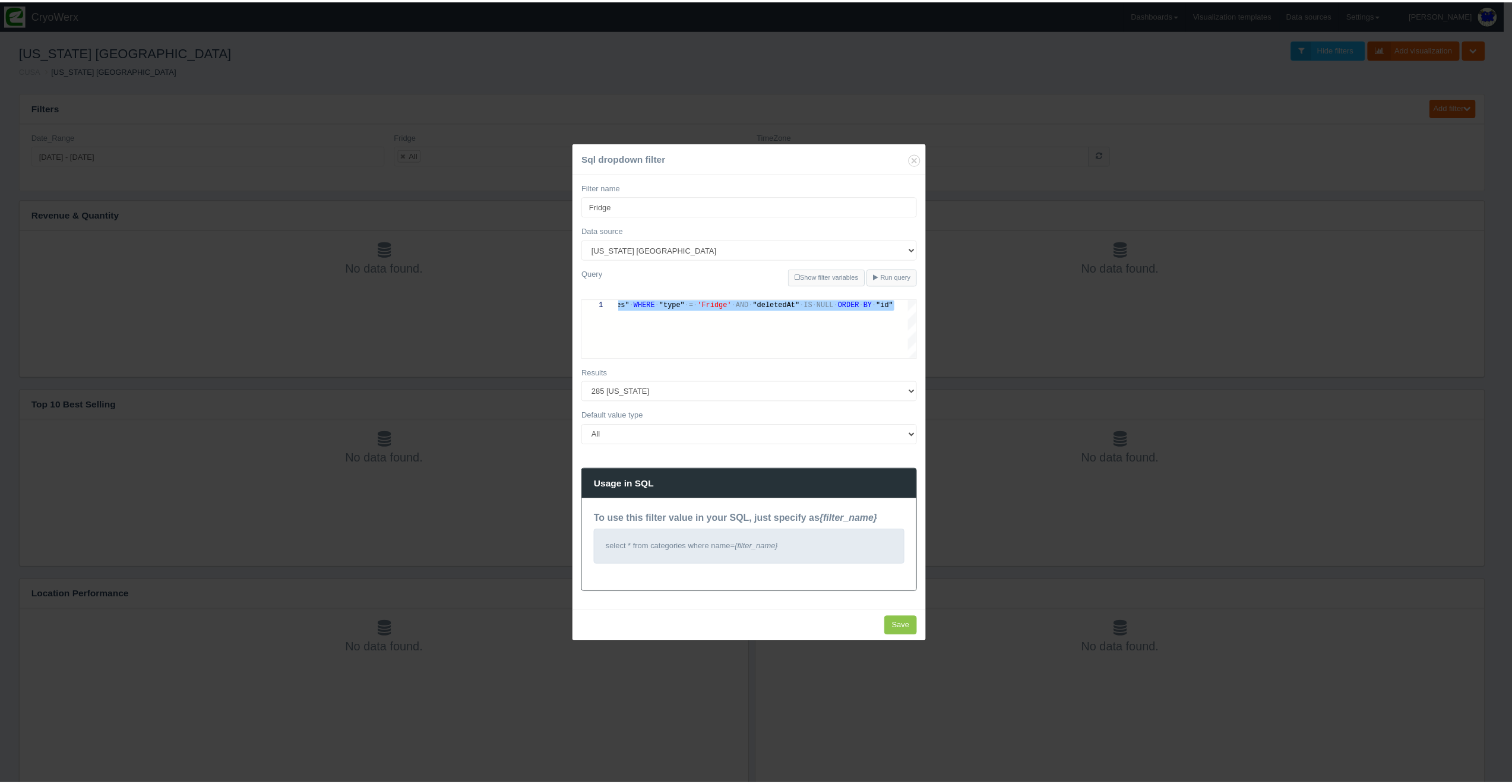
scroll to position [0, 0]
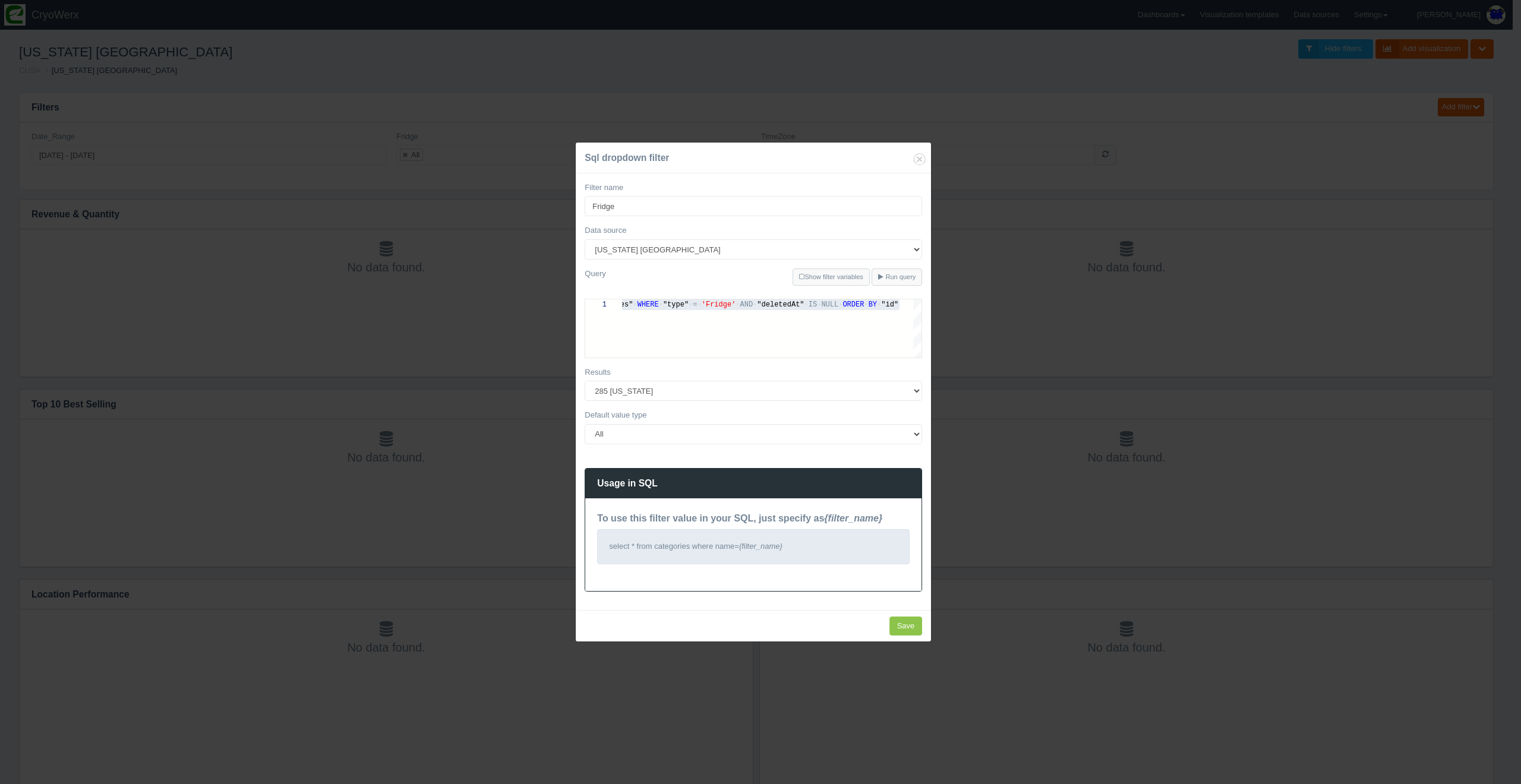
click at [1023, 213] on div "Sql dropdown filter Filter name Fridge Data source 180Maiden Abilities in motio…" at bounding box center [760, 392] width 1521 height 784
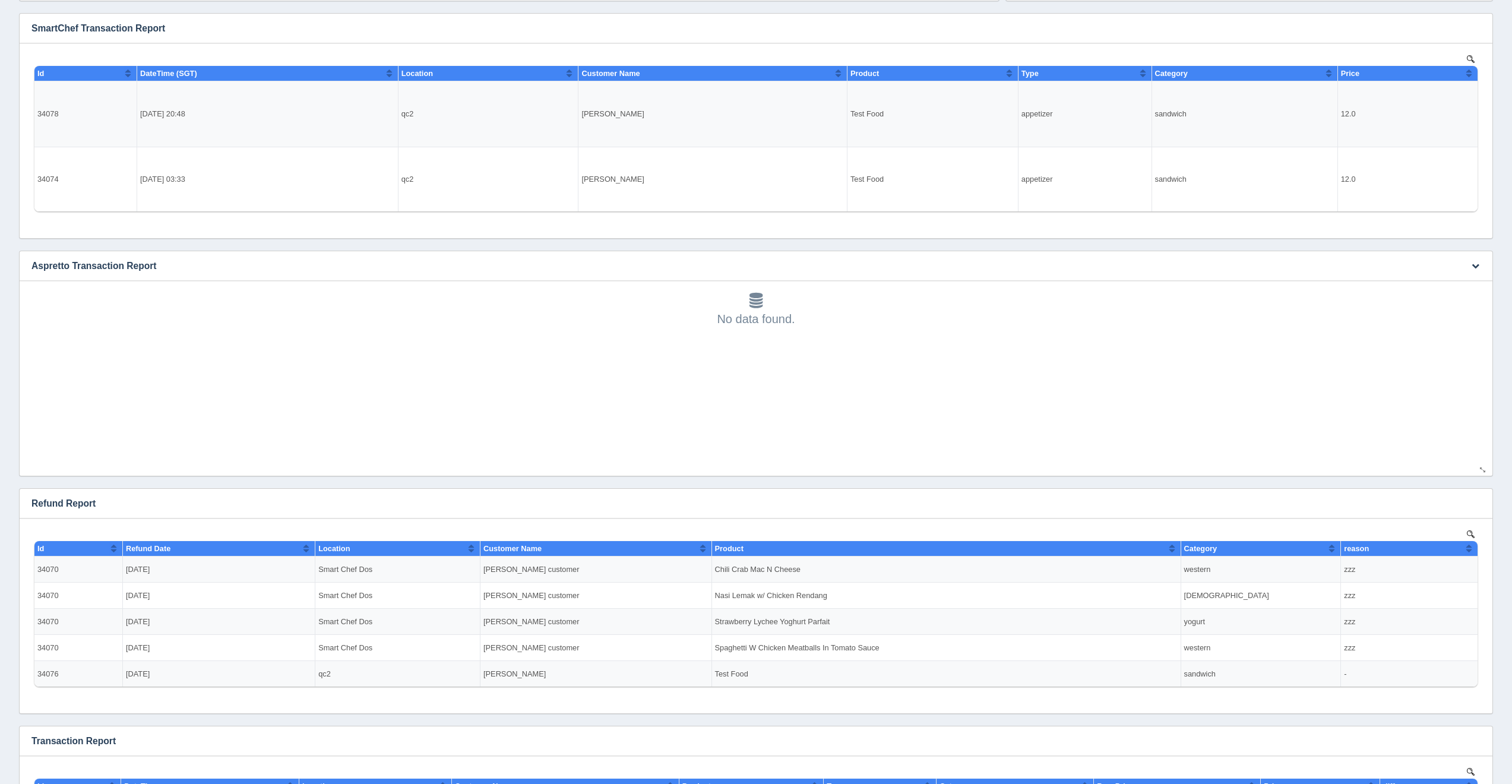
scroll to position [36, 0]
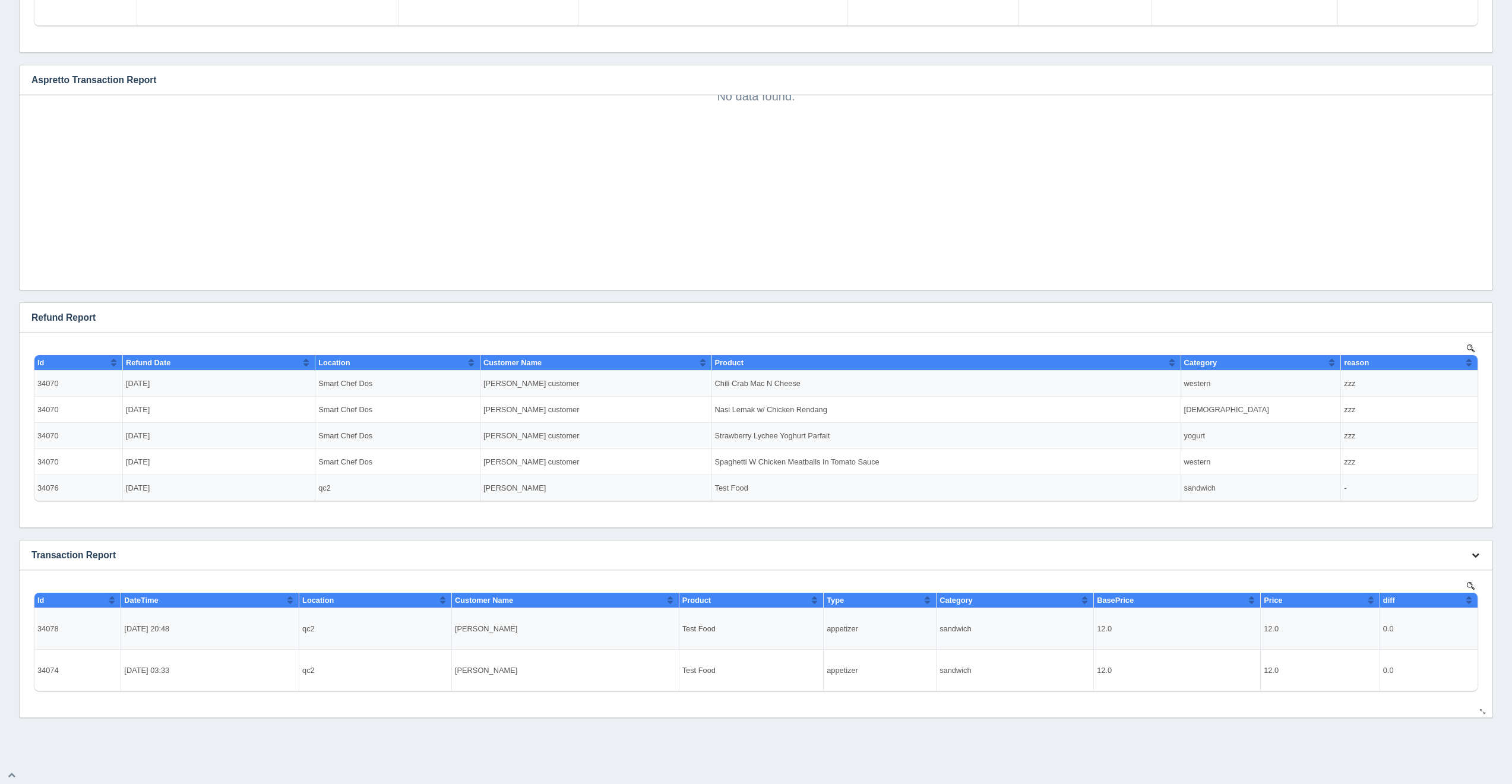
click at [1478, 557] on icon "button" at bounding box center [1476, 555] width 8 height 8
click at [1392, 567] on link "Edit chart" at bounding box center [1436, 572] width 95 height 17
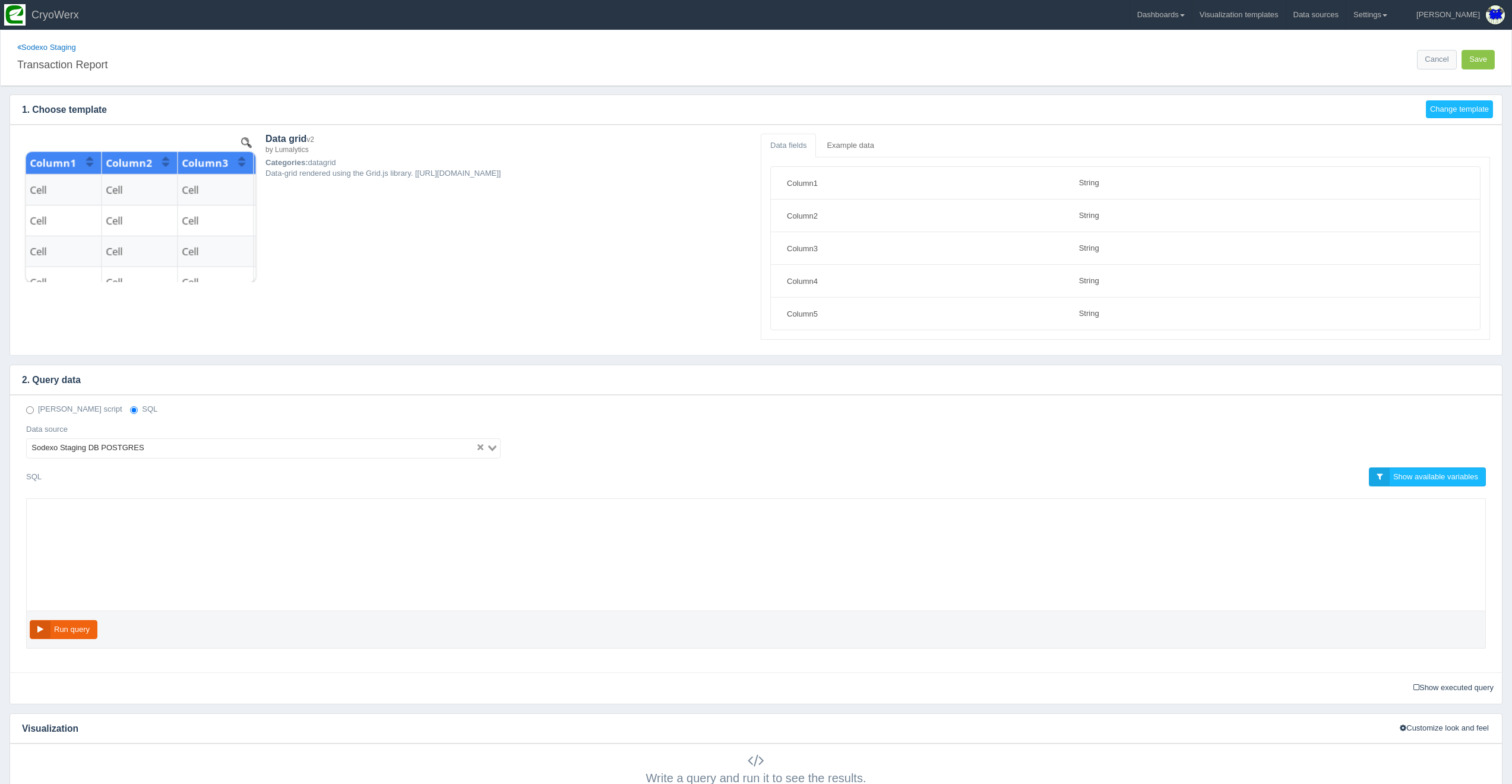
select select "string"
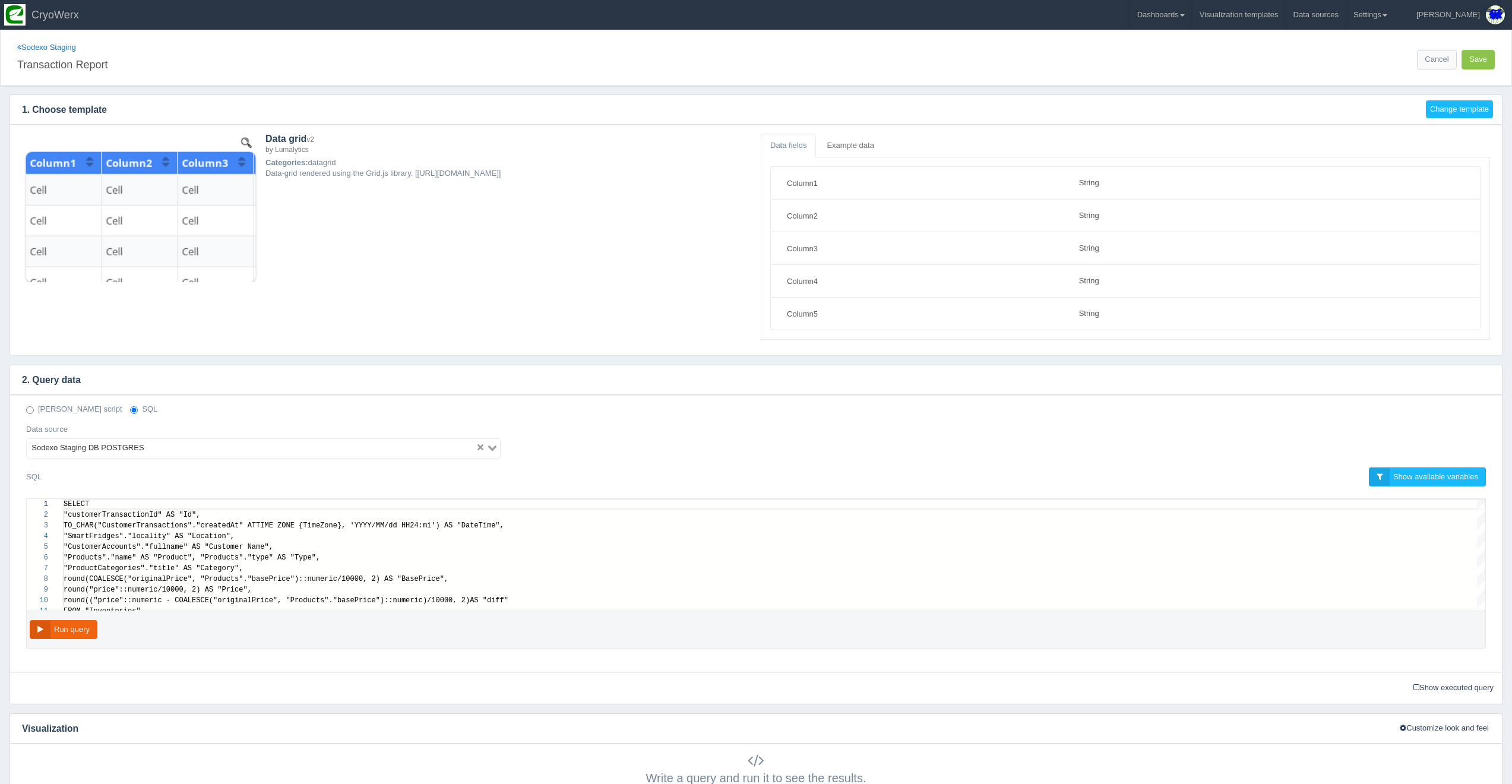
scroll to position [86, 0]
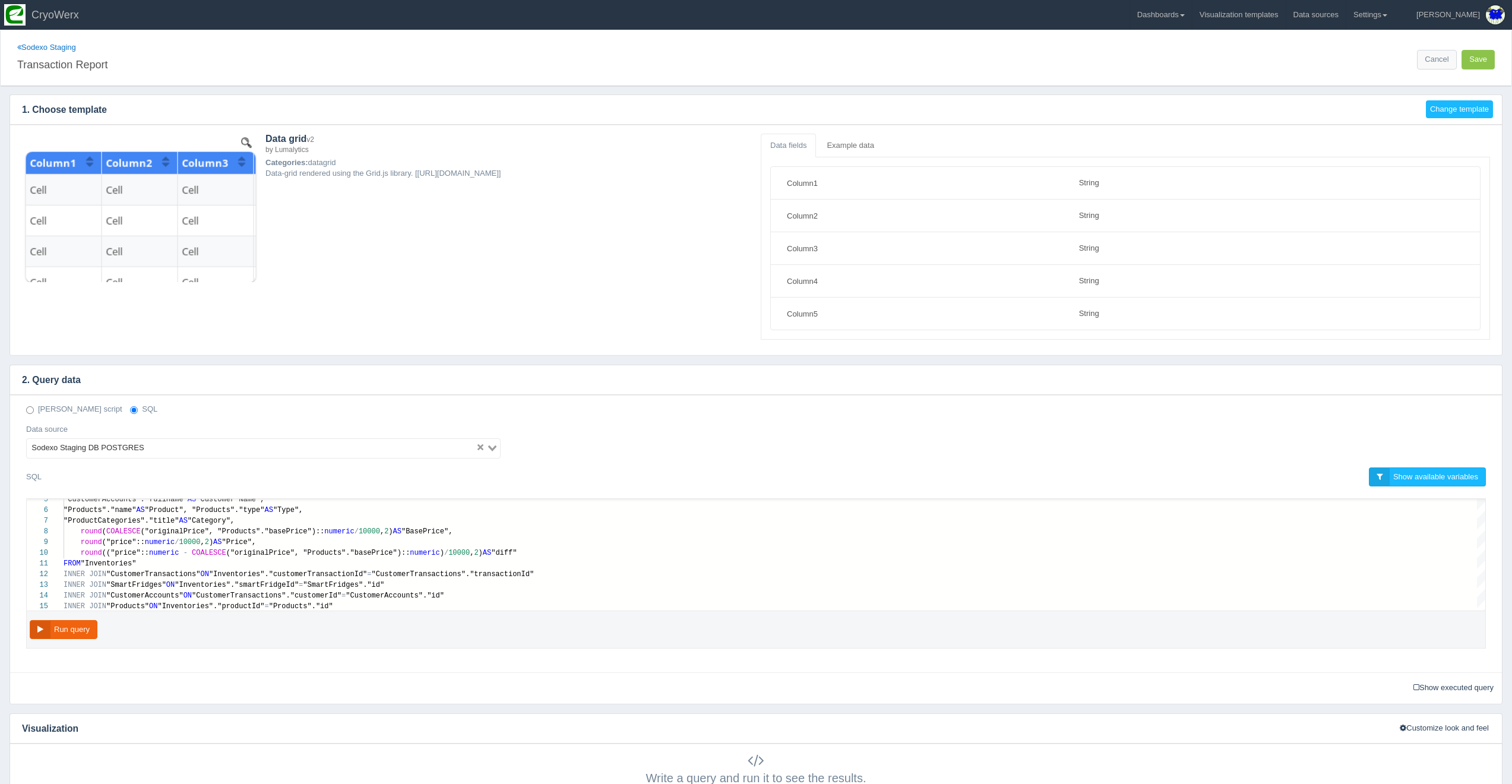
click at [58, 52] on div "Sodexo Staging Transaction Report" at bounding box center [383, 58] width 734 height 32
click at [59, 50] on link "Sodexo Staging" at bounding box center [46, 46] width 59 height 9
